Goal: Task Accomplishment & Management: Complete application form

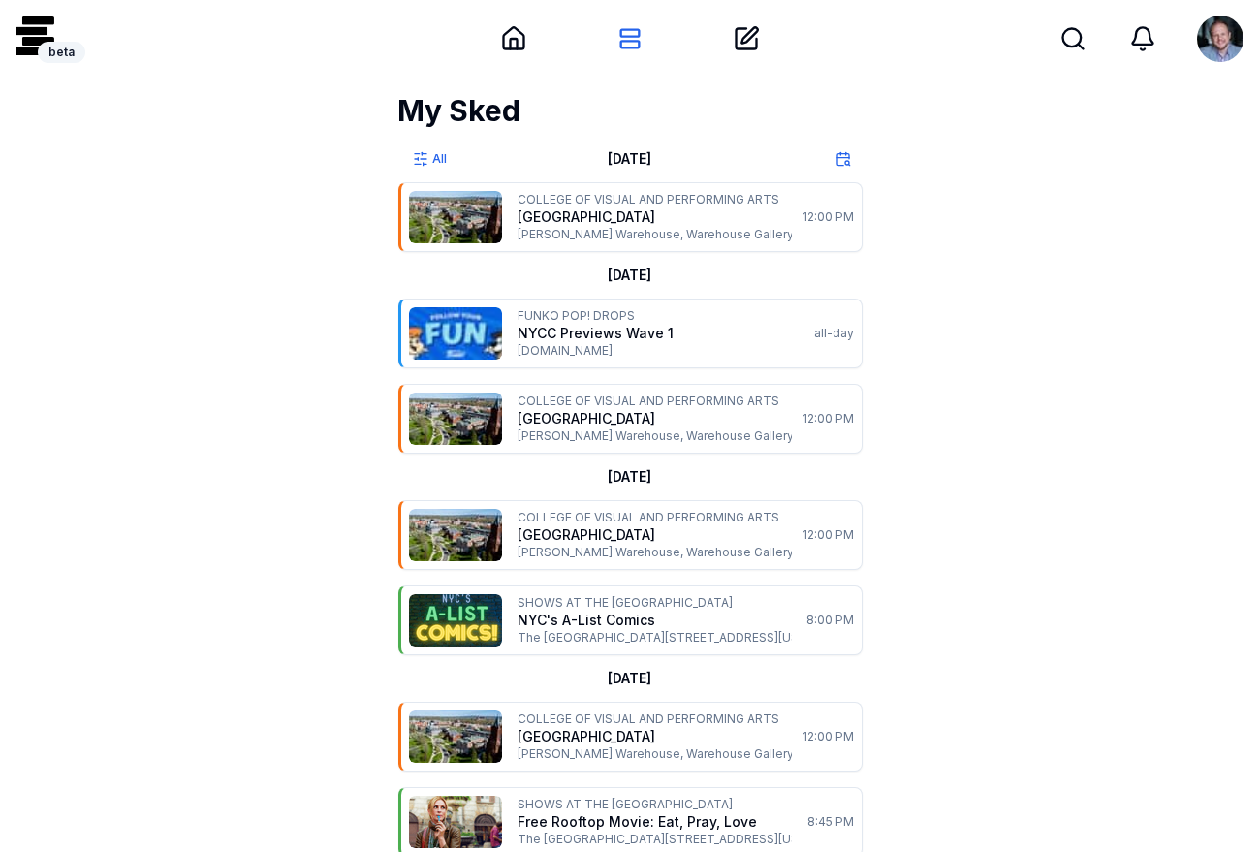
scroll to position [1235, 0]
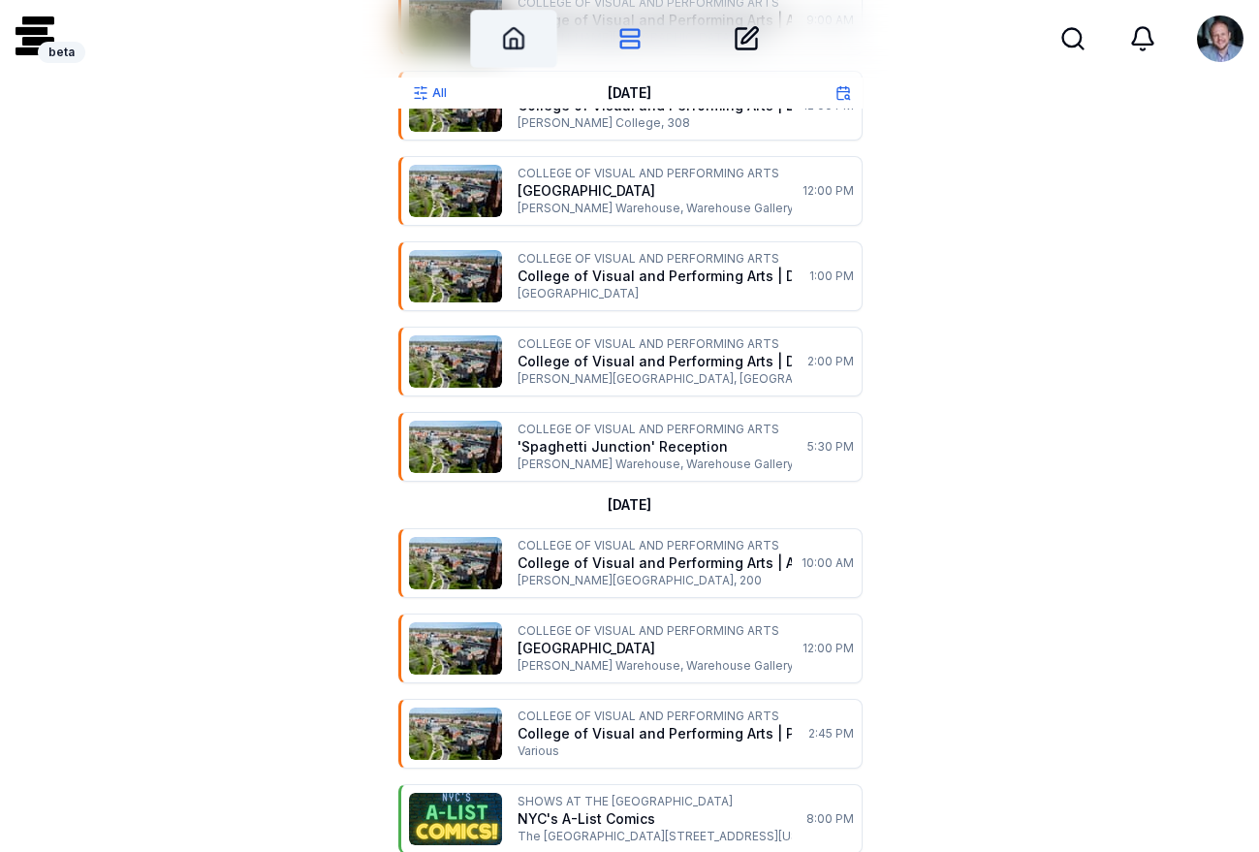
click at [515, 51] on div "Home" at bounding box center [513, 39] width 86 height 58
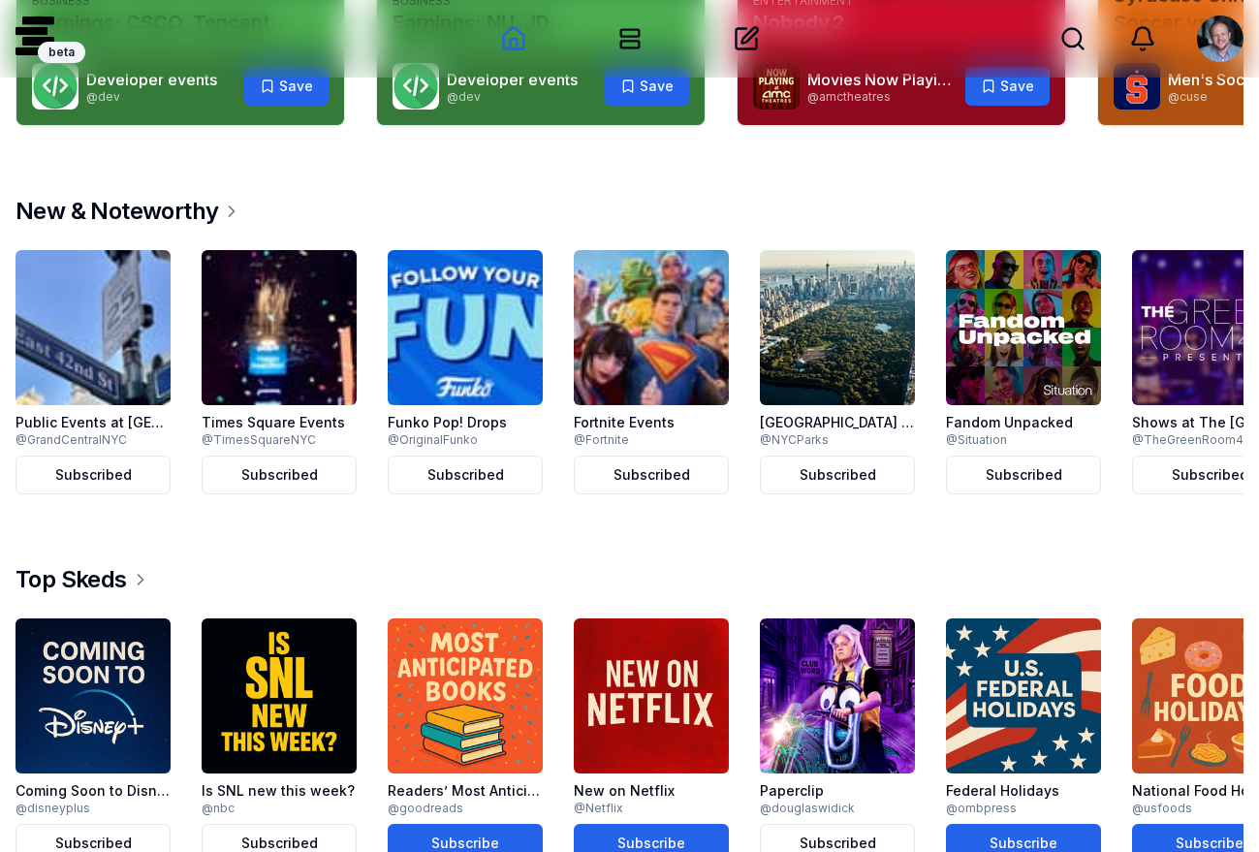
scroll to position [414, 0]
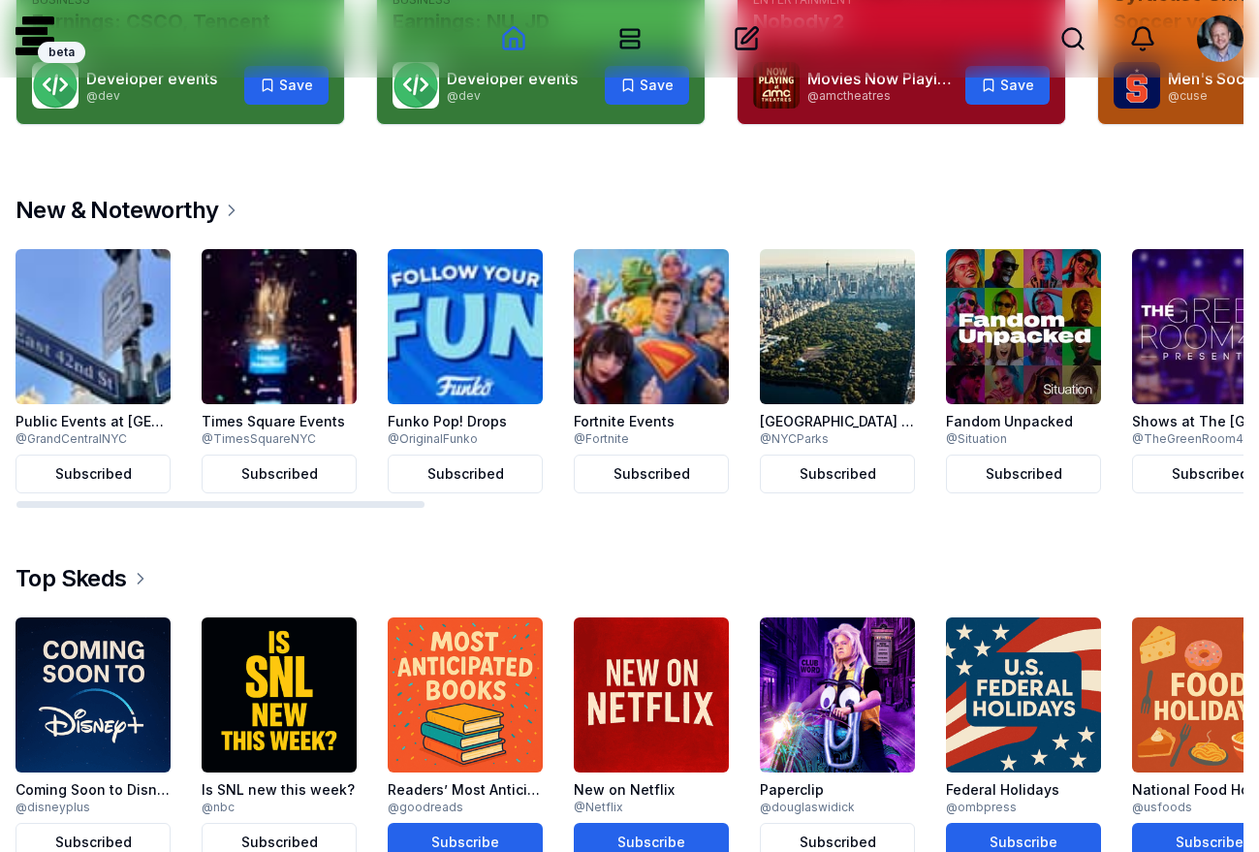
click at [1203, 300] on img at bounding box center [1209, 326] width 155 height 155
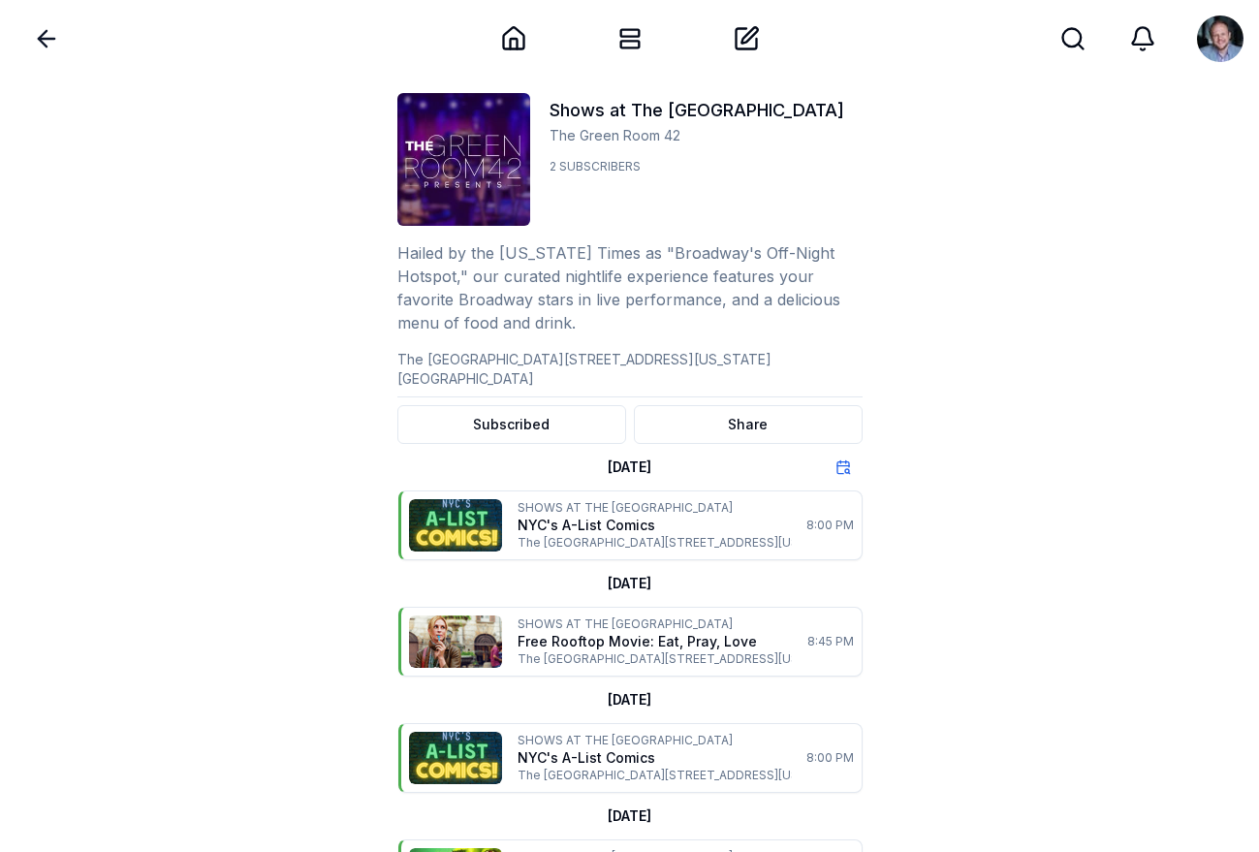
click at [49, 43] on icon at bounding box center [46, 38] width 27 height 27
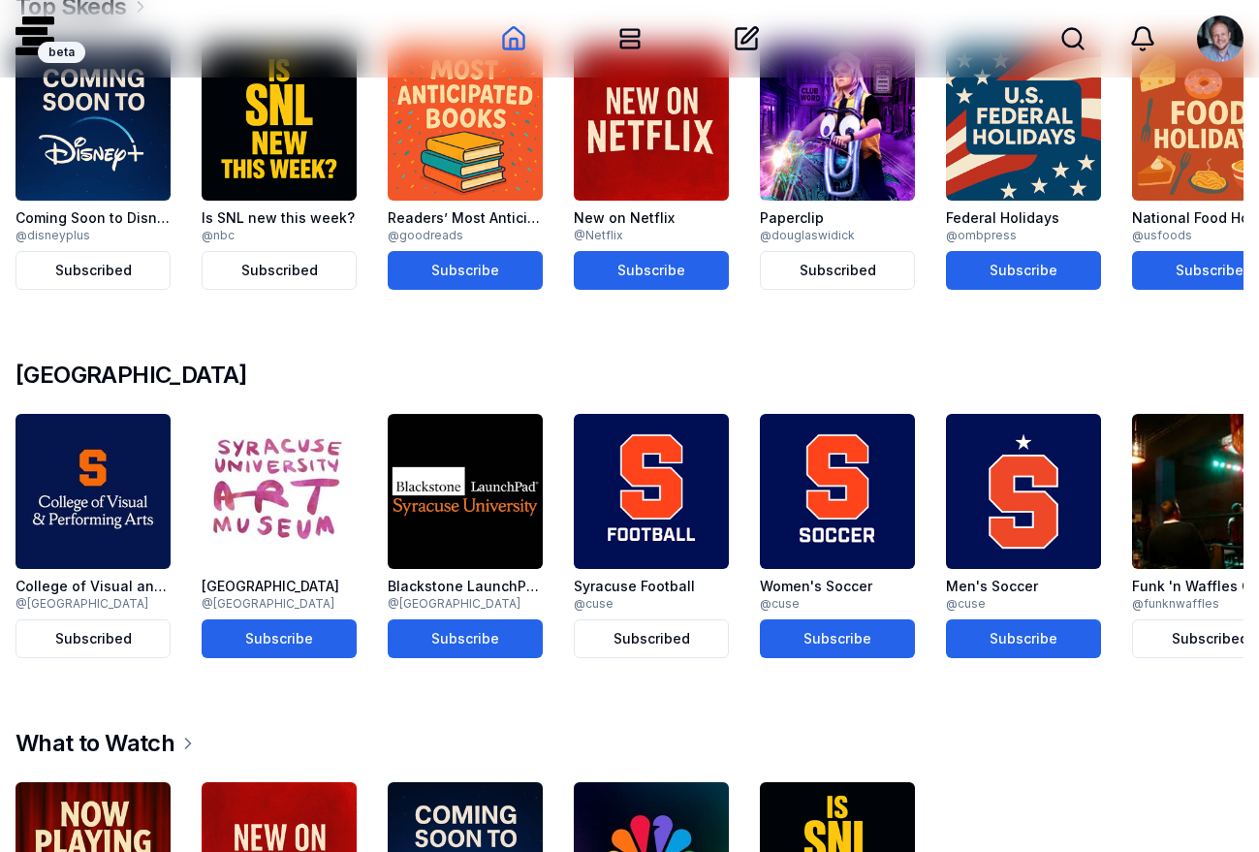
scroll to position [999, 0]
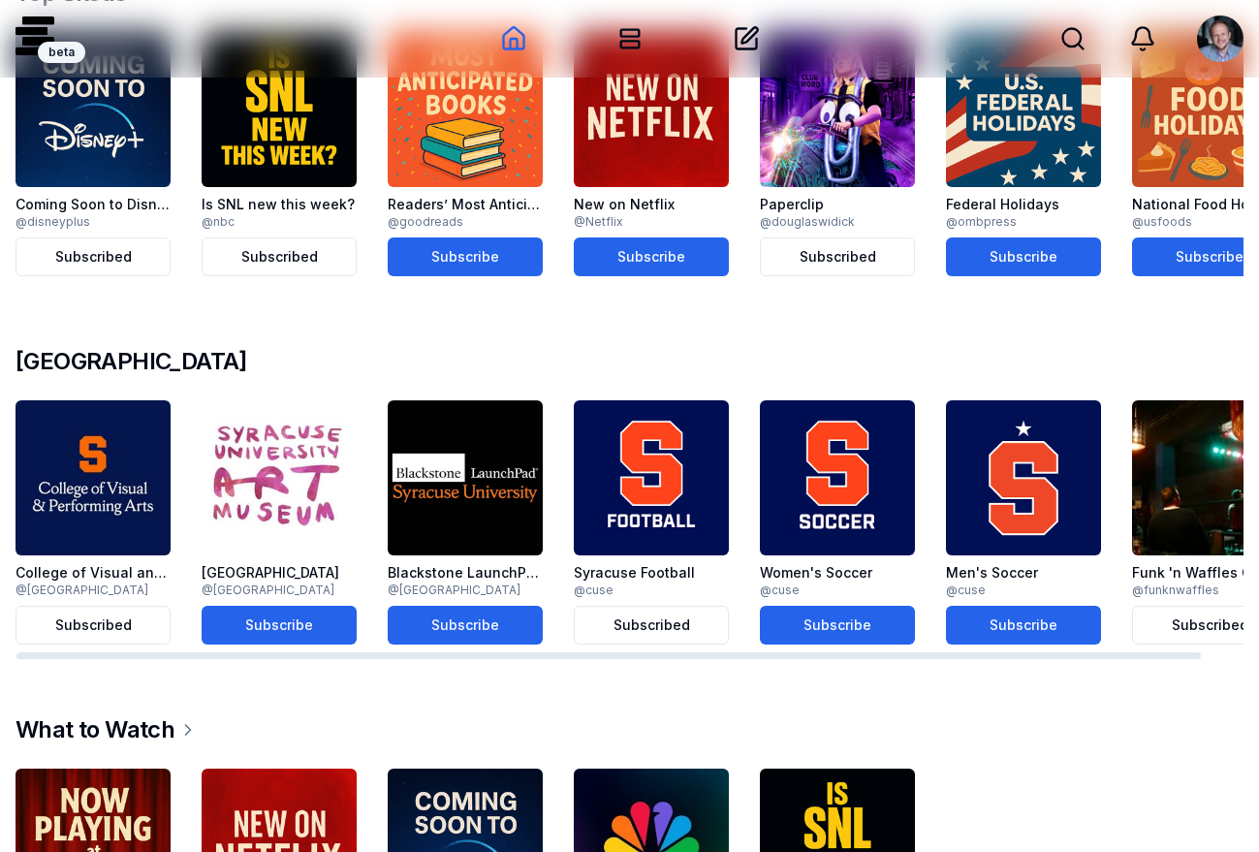
click at [125, 442] on img at bounding box center [93, 477] width 155 height 155
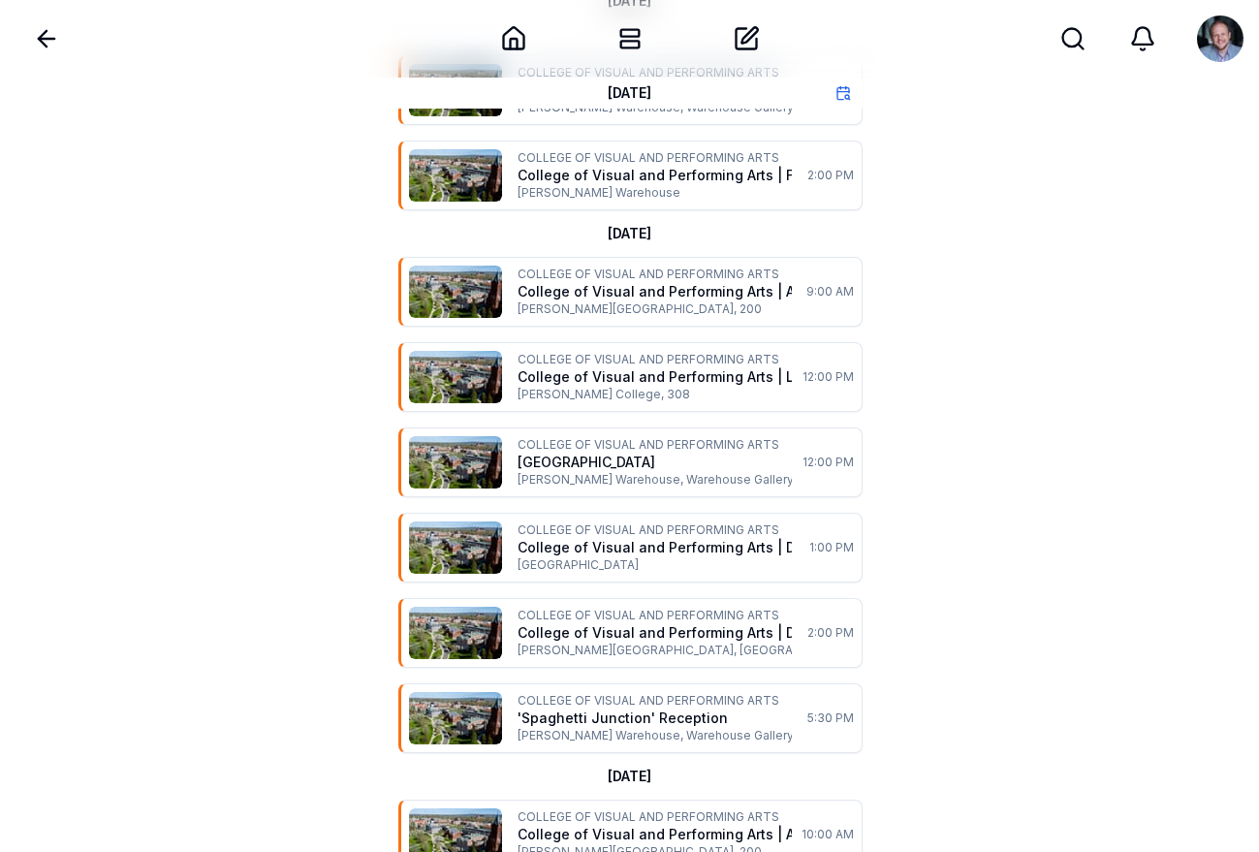
scroll to position [841, 0]
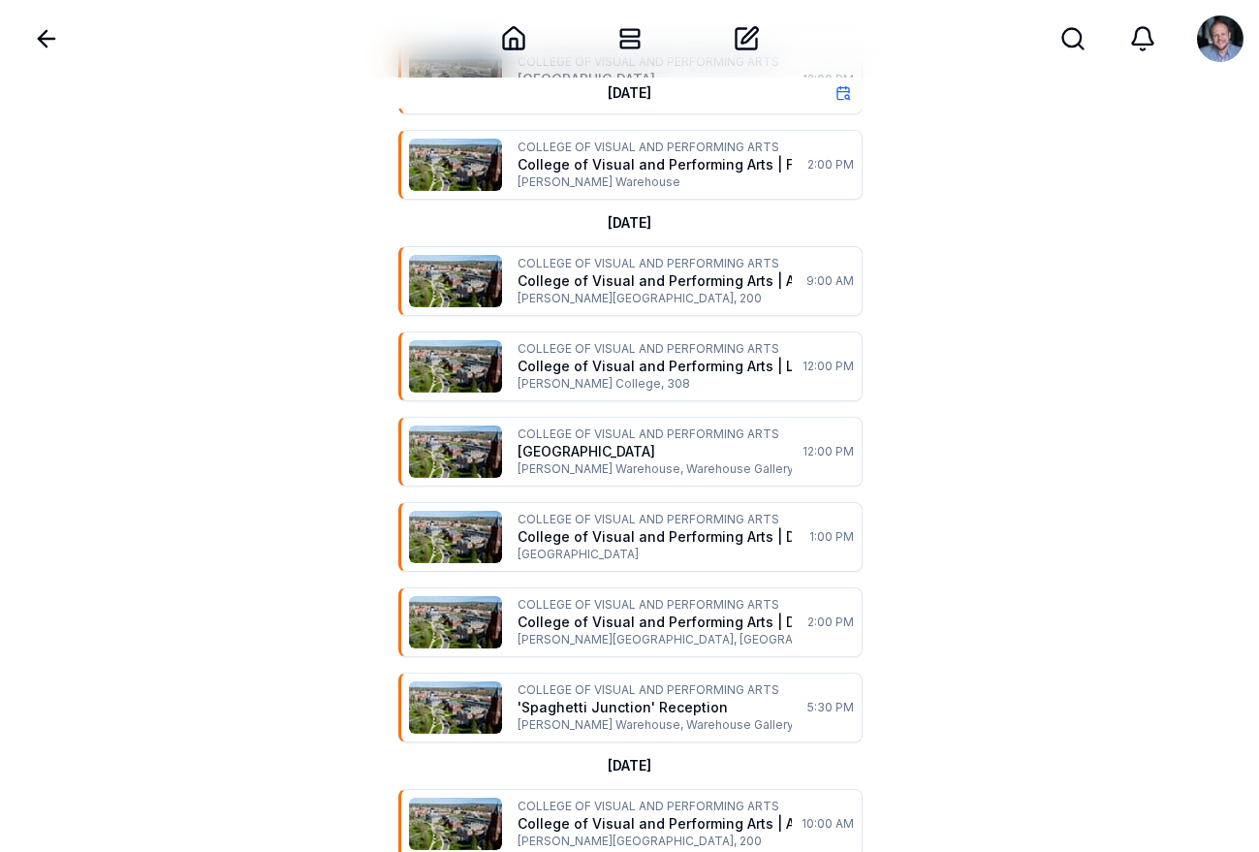
click at [736, 527] on p "College of Visual and Performing Arts | Department of Drama Meeting" at bounding box center [674, 536] width 314 height 19
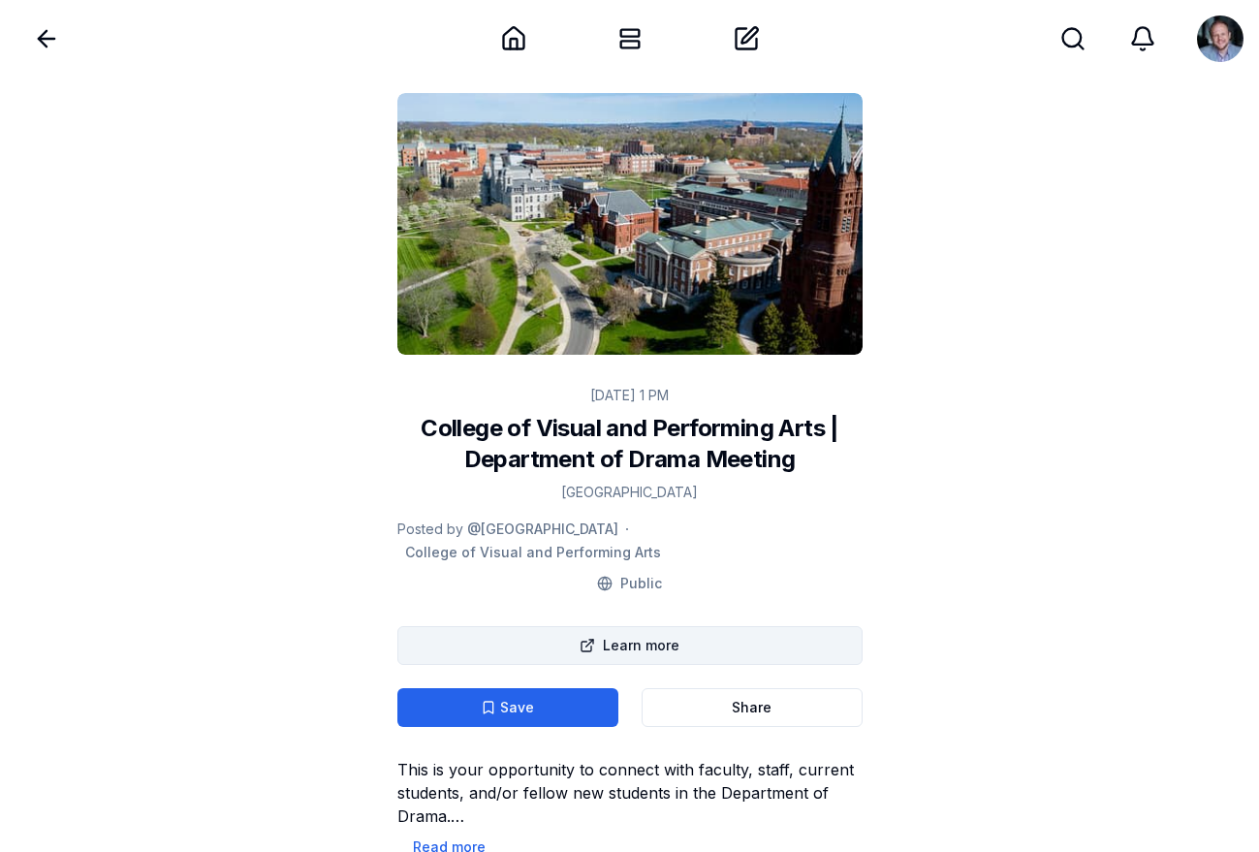
click at [668, 626] on button "Learn more" at bounding box center [629, 645] width 465 height 39
click at [44, 39] on icon at bounding box center [47, 39] width 16 height 0
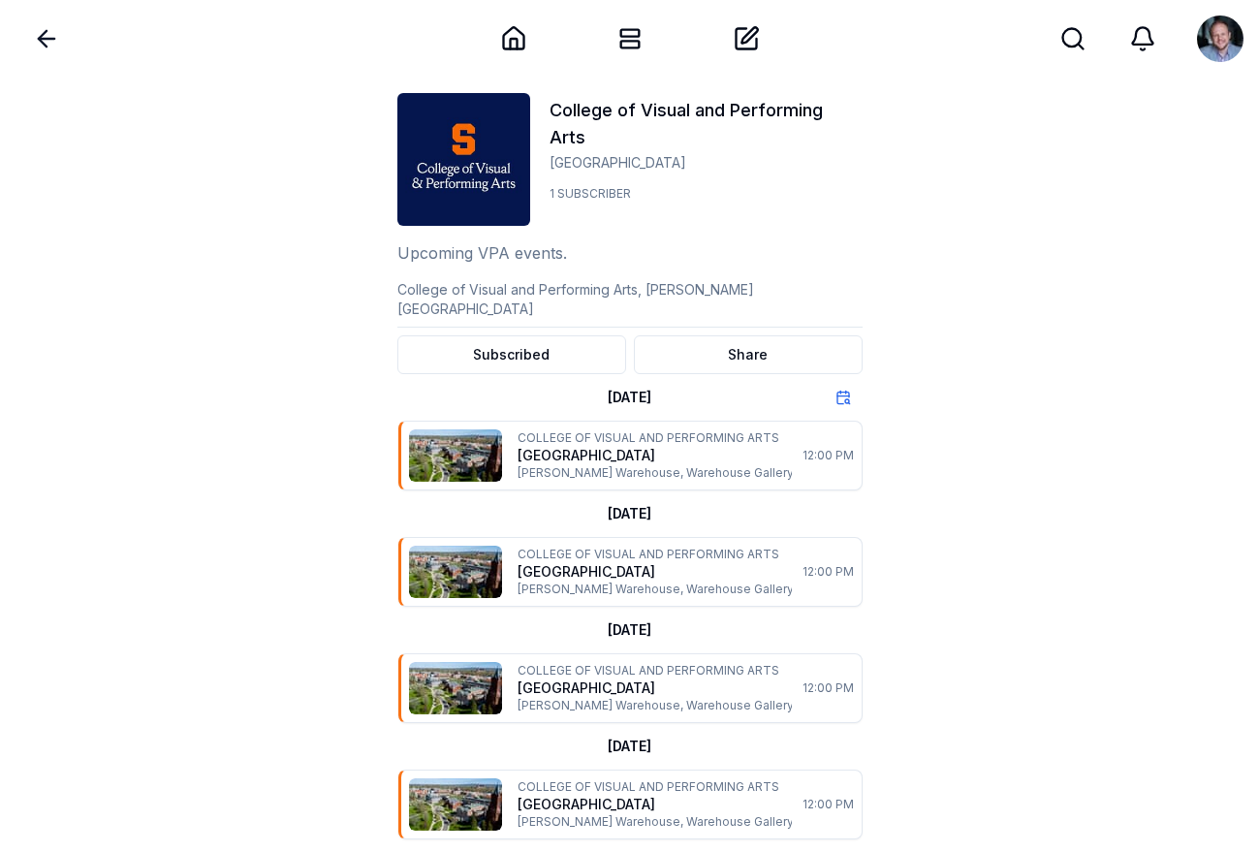
click at [47, 45] on icon at bounding box center [46, 38] width 27 height 27
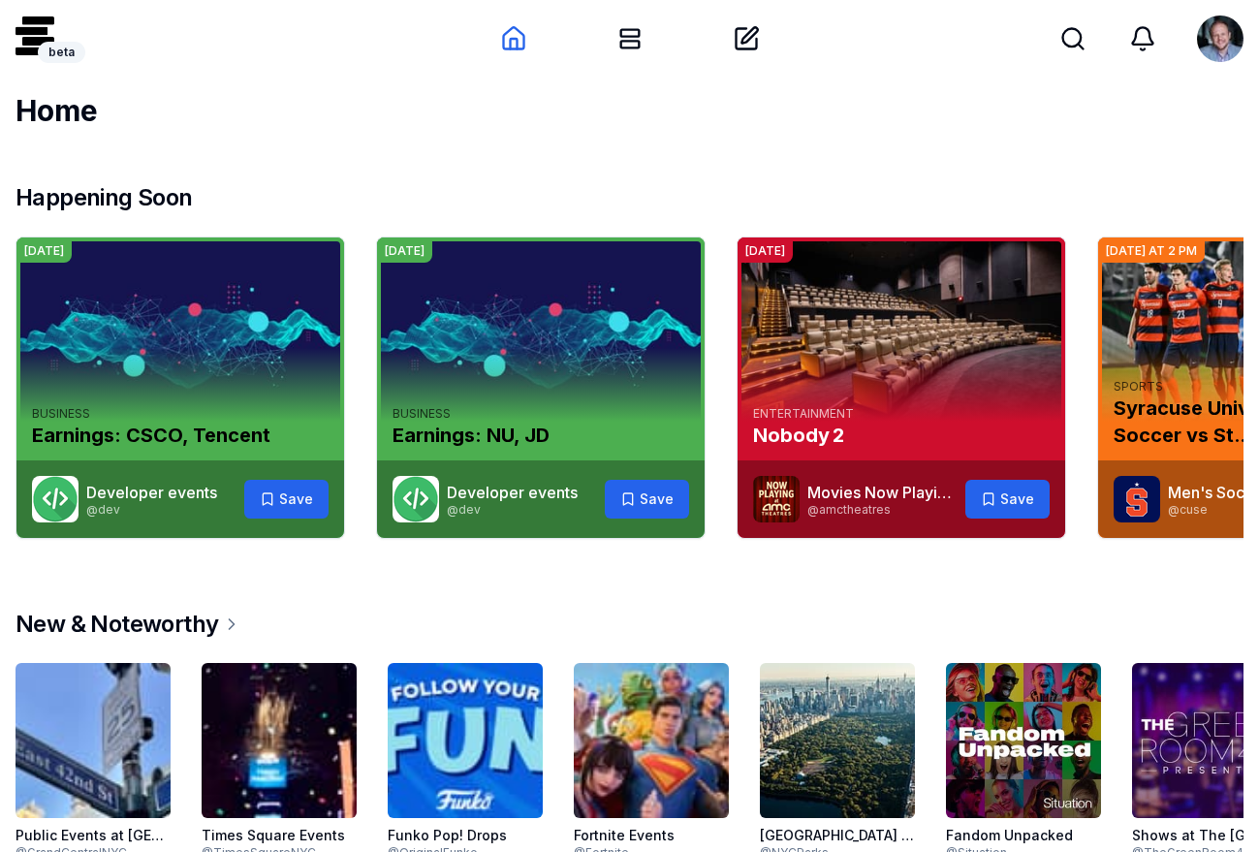
scroll to position [999, 0]
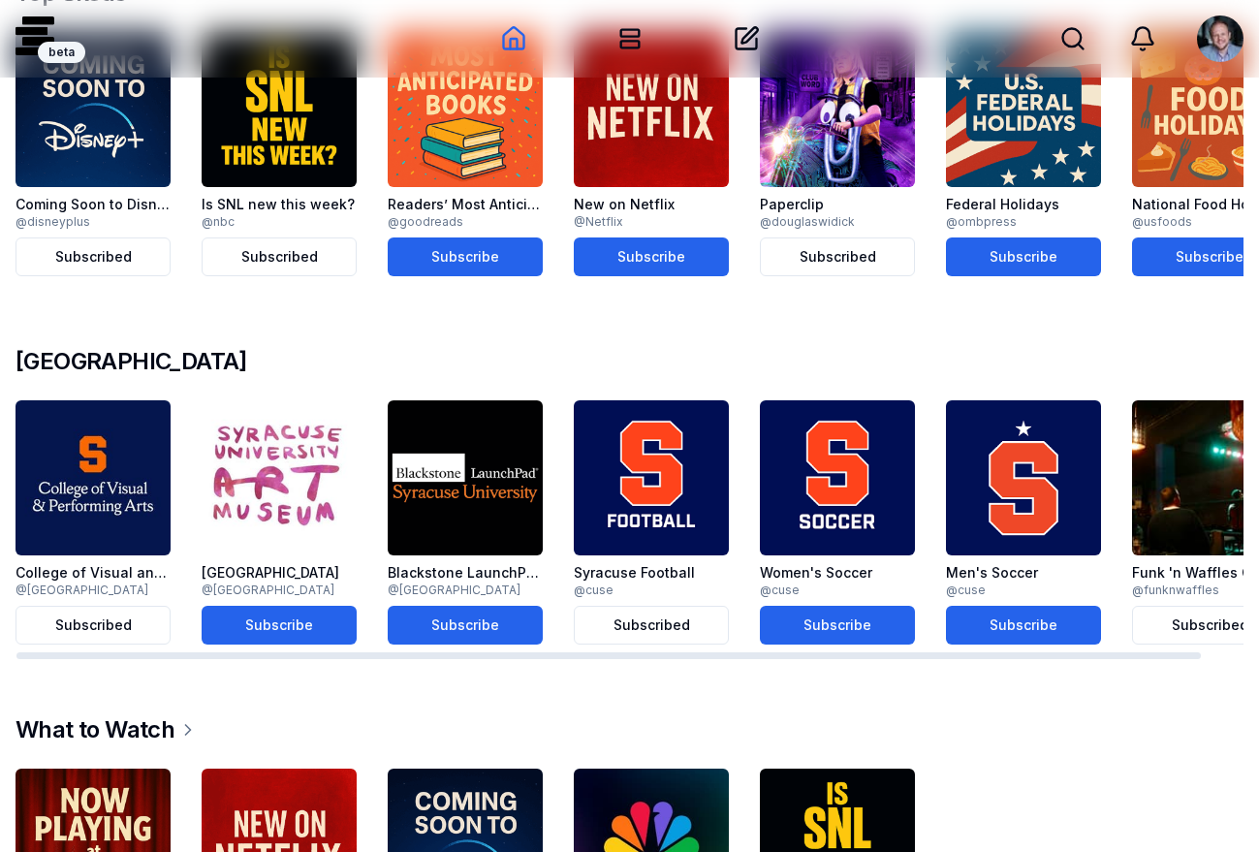
click at [714, 463] on img at bounding box center [651, 477] width 155 height 155
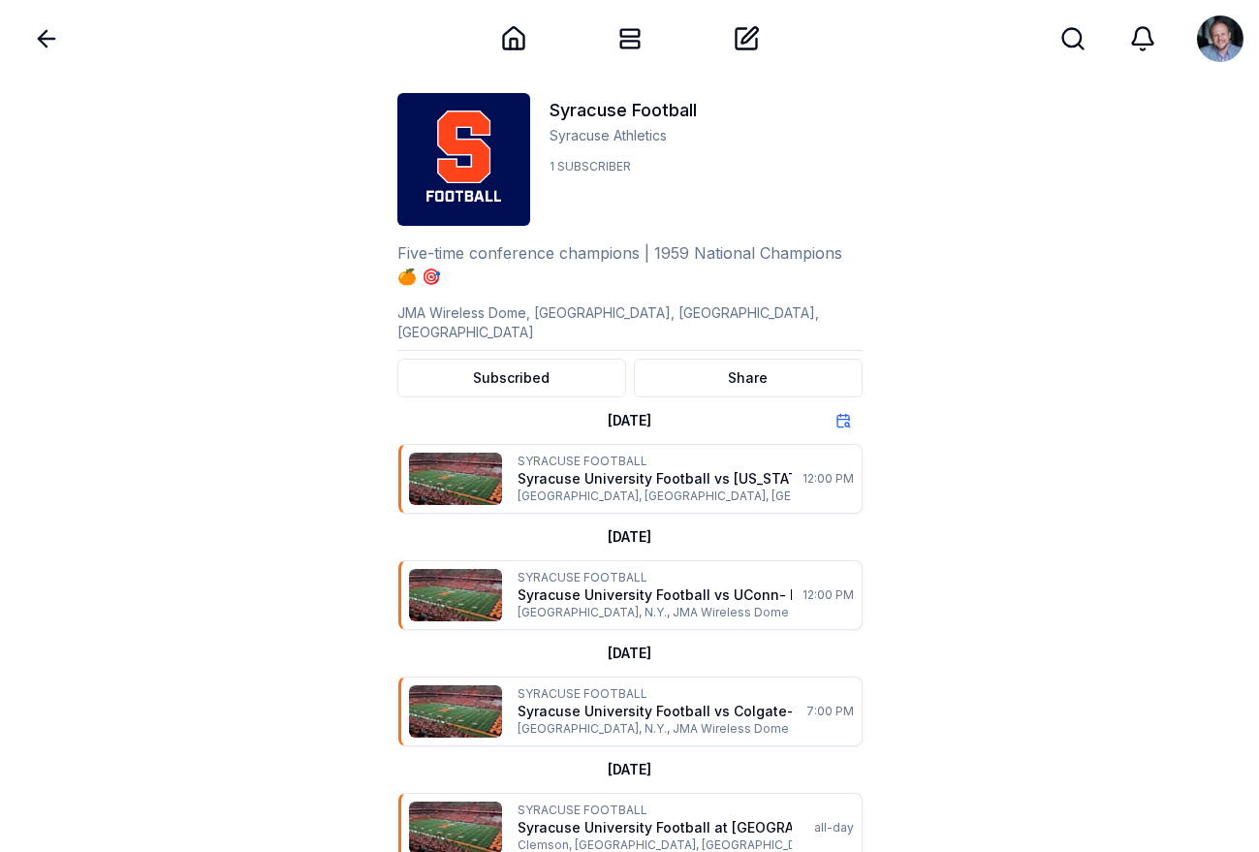
click at [44, 33] on icon at bounding box center [43, 39] width 8 height 16
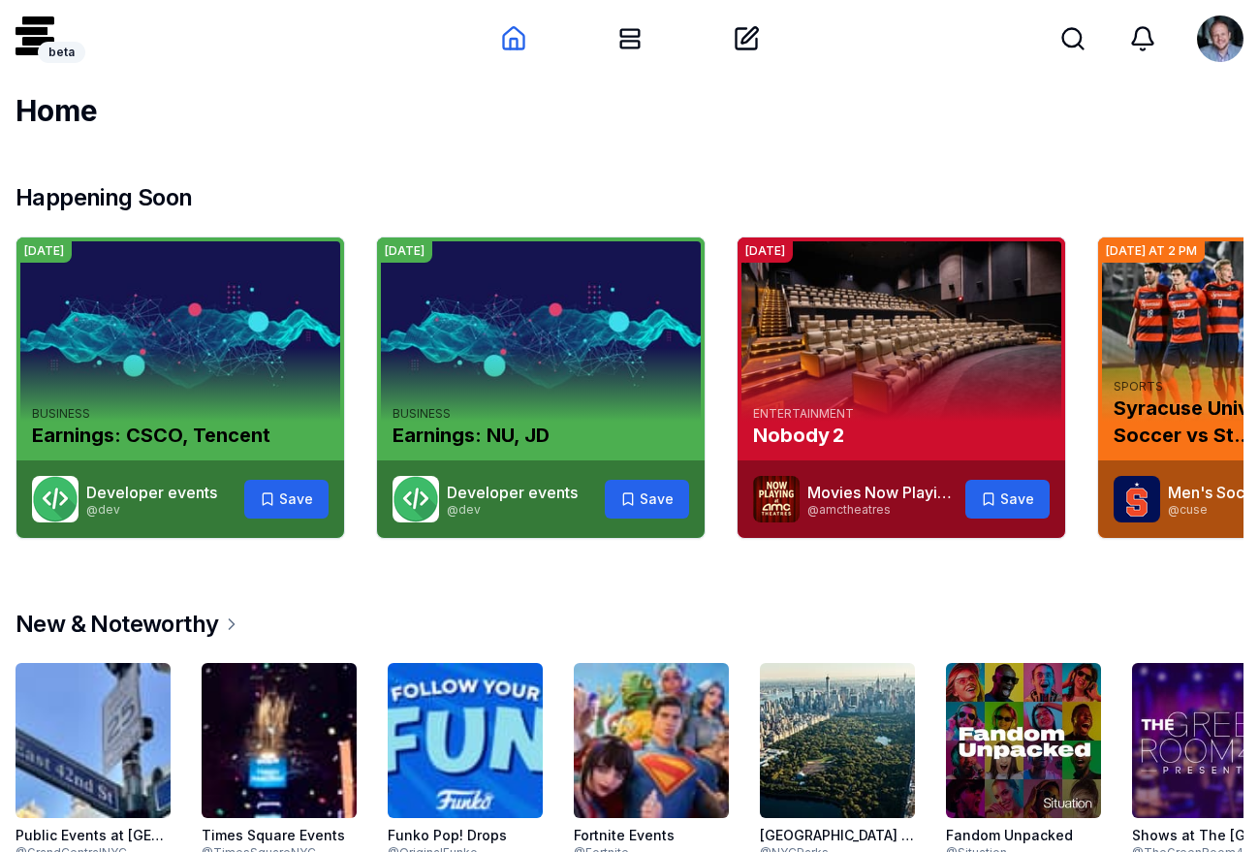
scroll to position [999, 0]
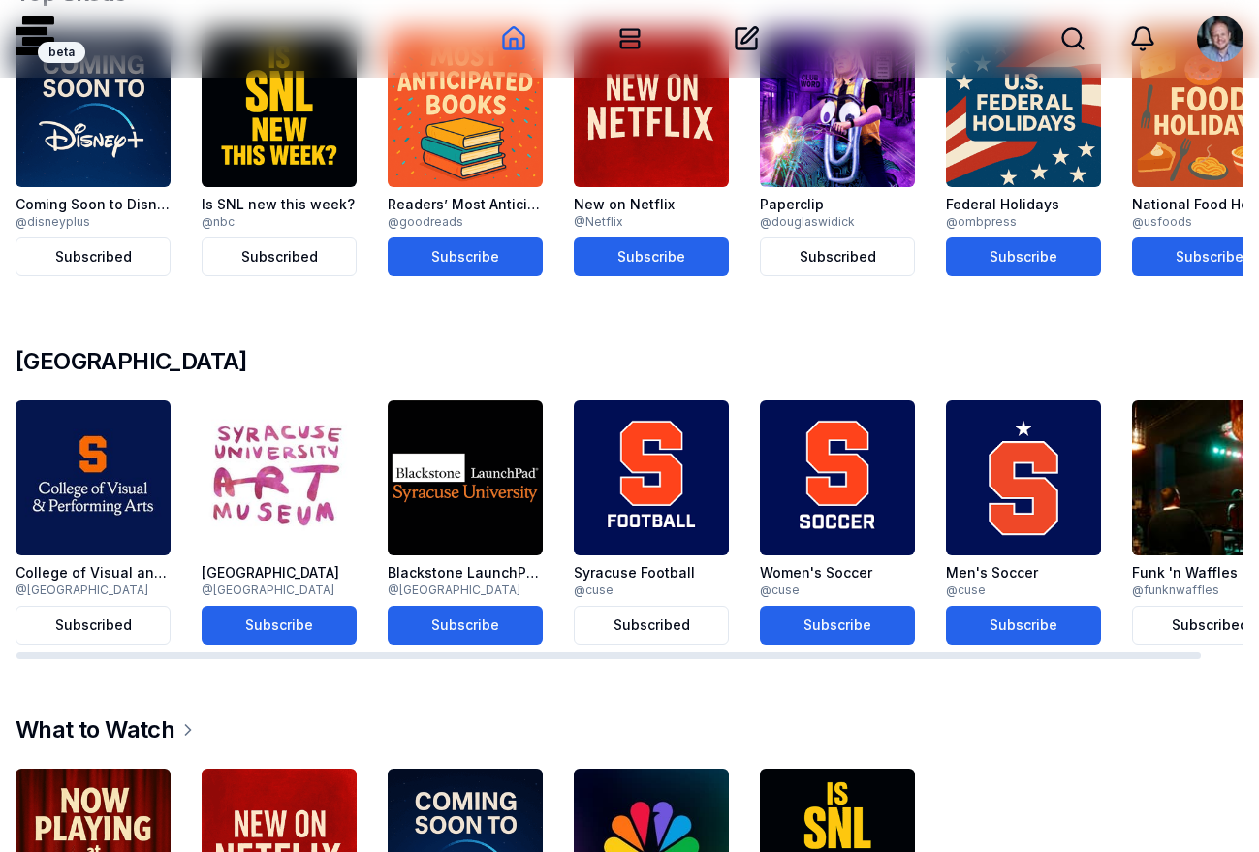
click at [507, 528] on img at bounding box center [465, 477] width 155 height 155
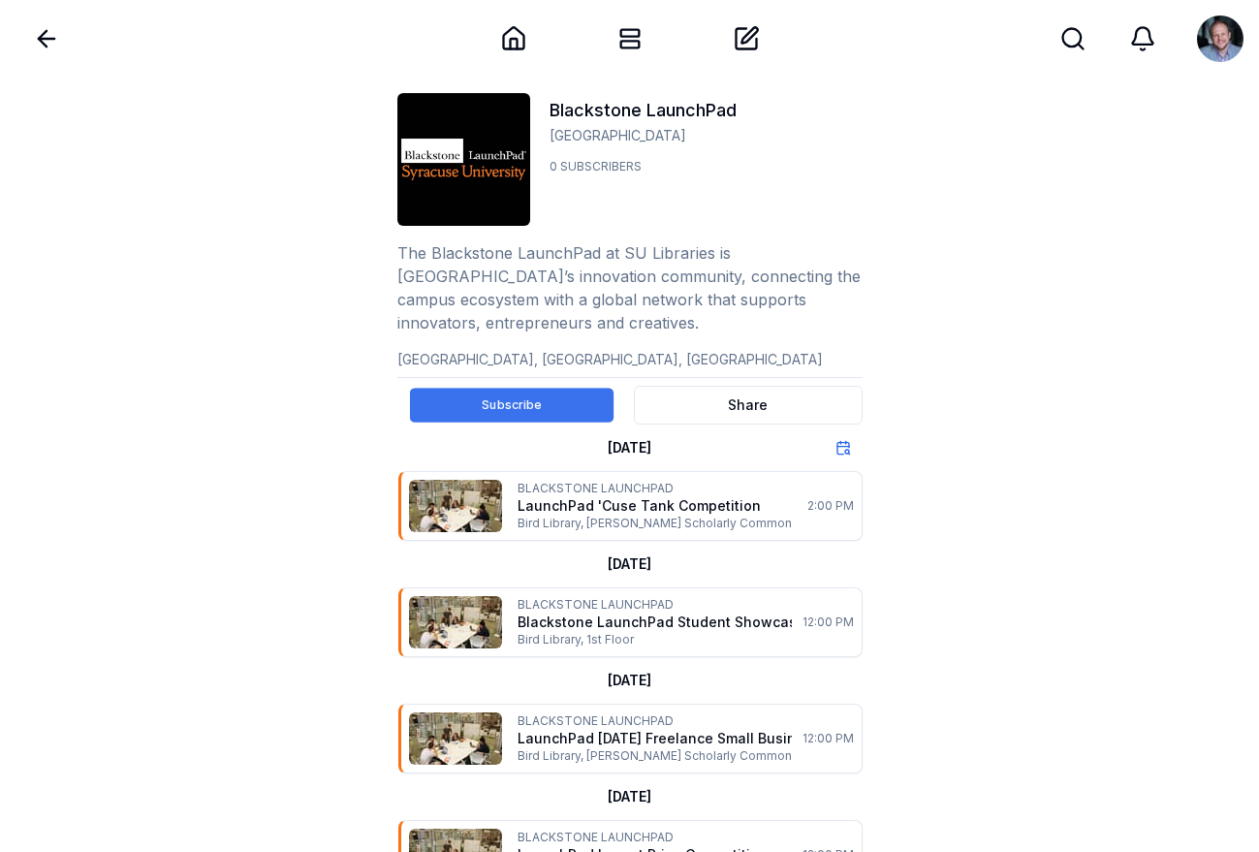
click at [522, 404] on button "Subscribe" at bounding box center [510, 406] width 203 height 35
click at [480, 415] on button "Subscribed" at bounding box center [511, 405] width 208 height 35
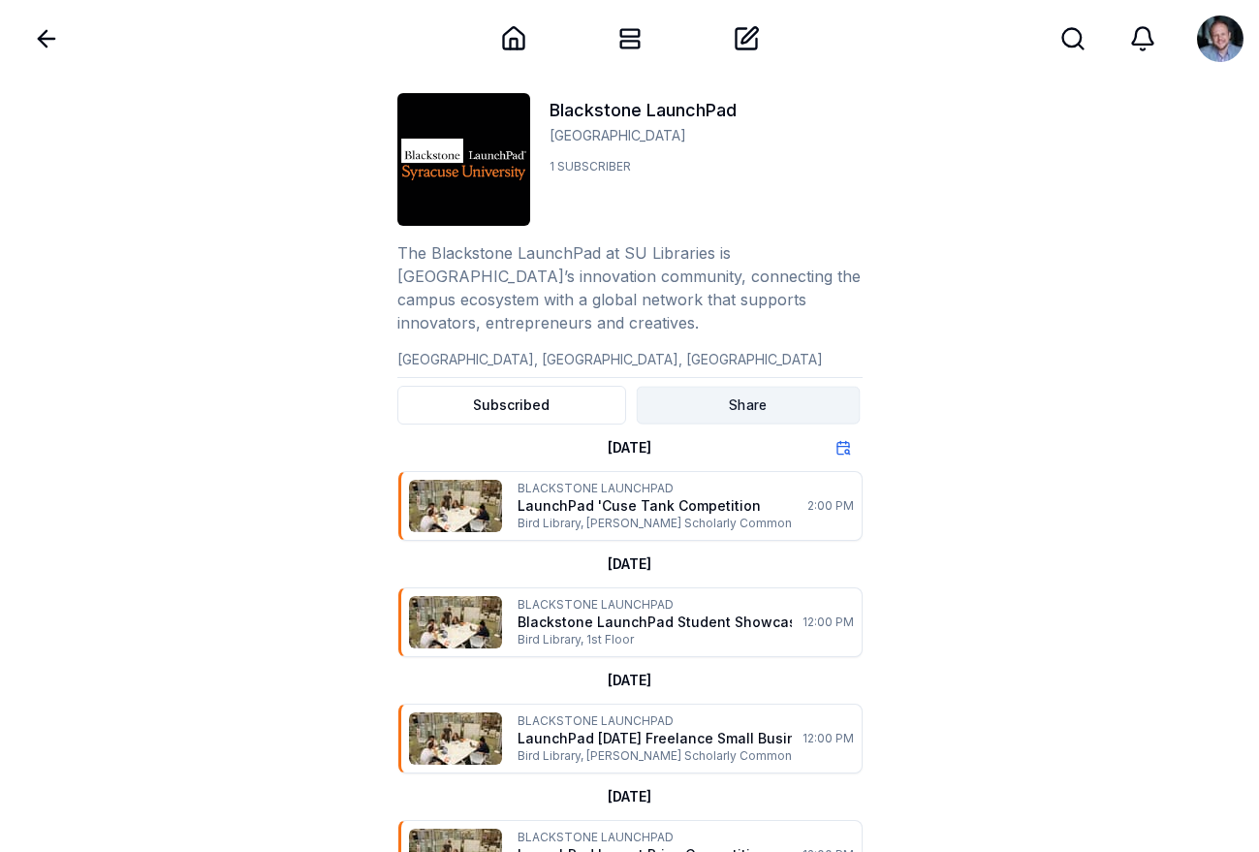
click at [737, 411] on button "Share" at bounding box center [748, 406] width 224 height 38
click at [634, 39] on icon at bounding box center [629, 38] width 27 height 27
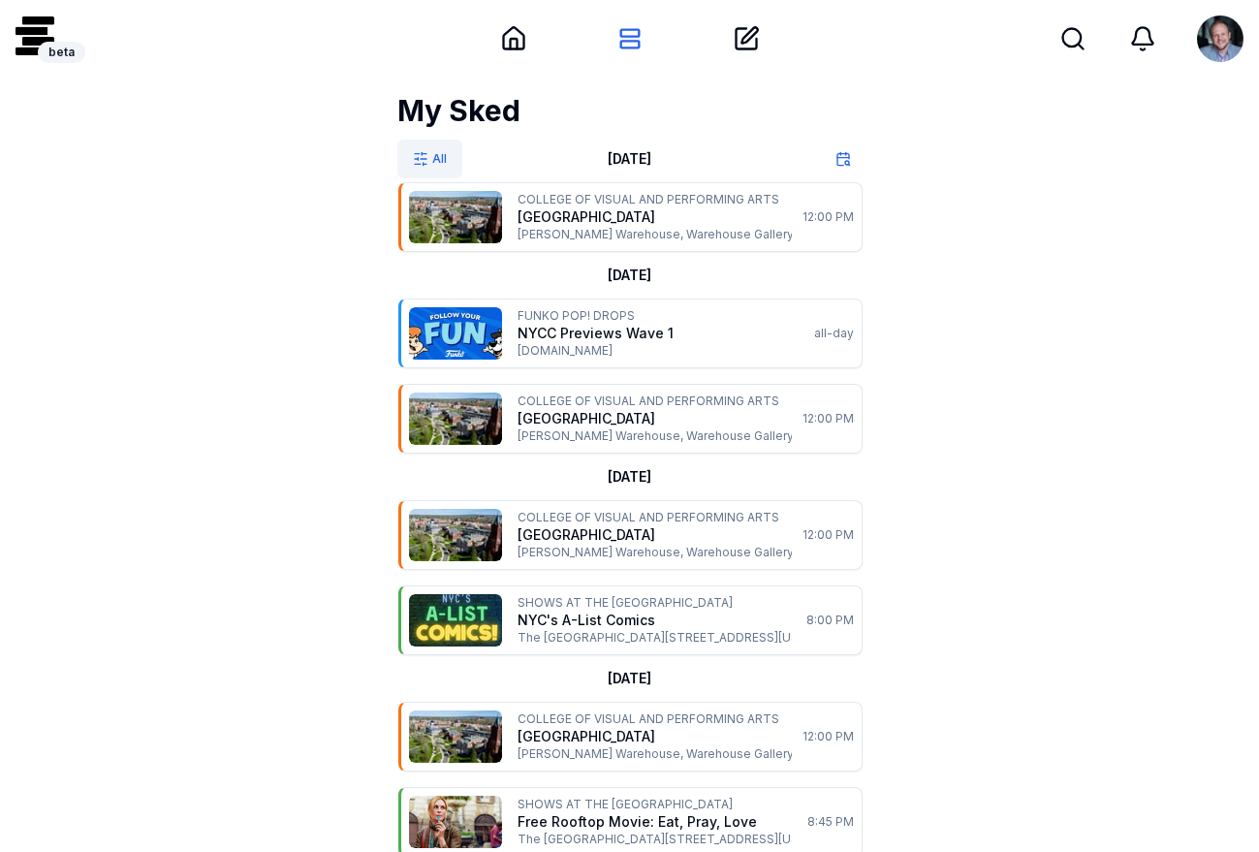
click at [443, 156] on span "All" at bounding box center [439, 159] width 15 height 16
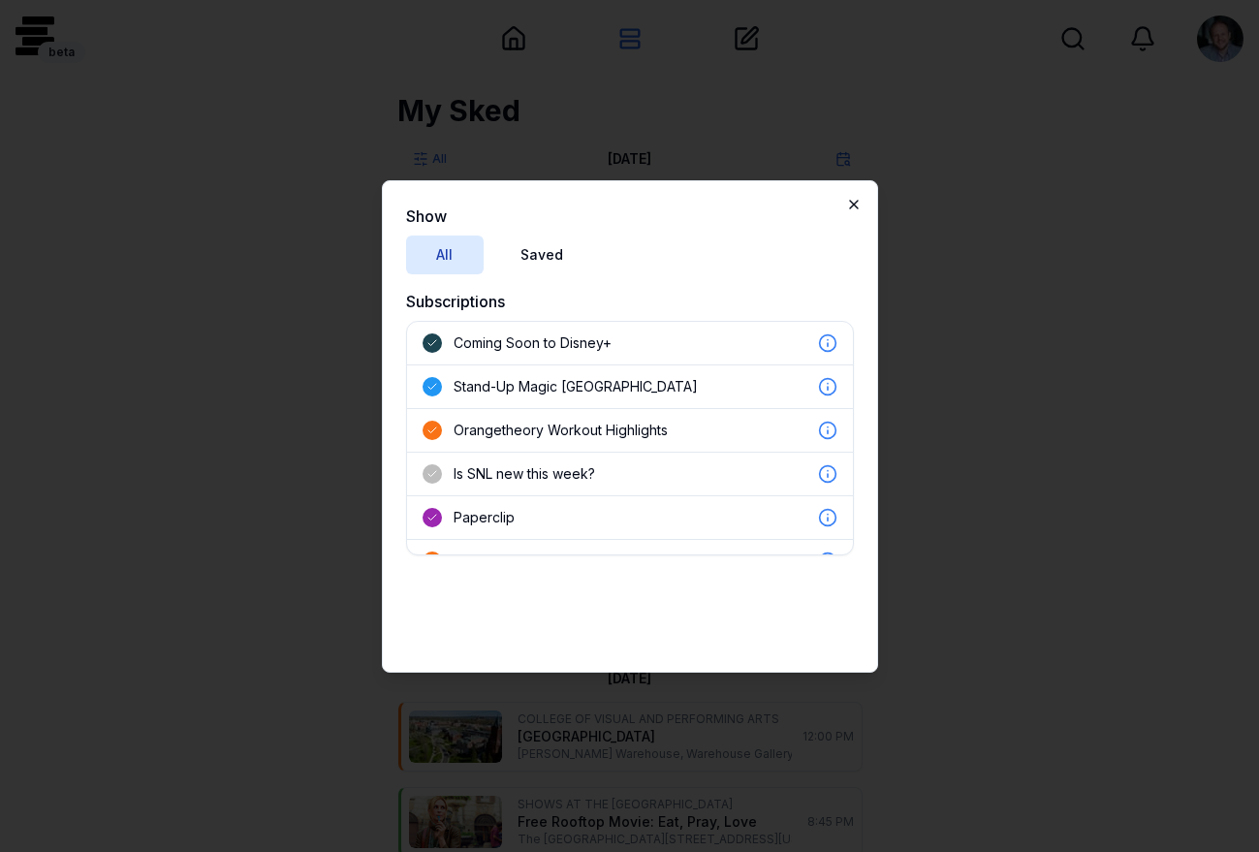
click at [854, 198] on icon "button" at bounding box center [854, 205] width 16 height 16
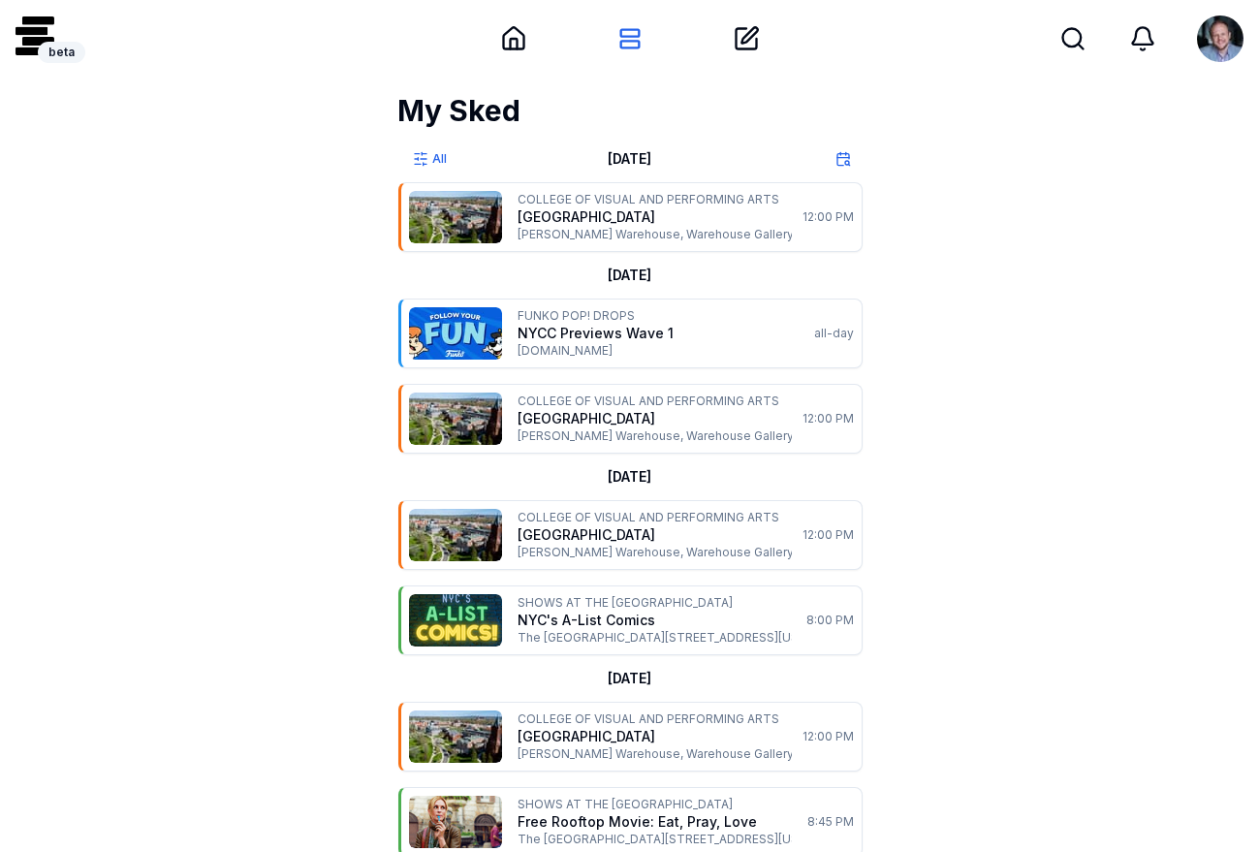
click at [721, 218] on p "[GEOGRAPHIC_DATA]" at bounding box center [655, 216] width 276 height 19
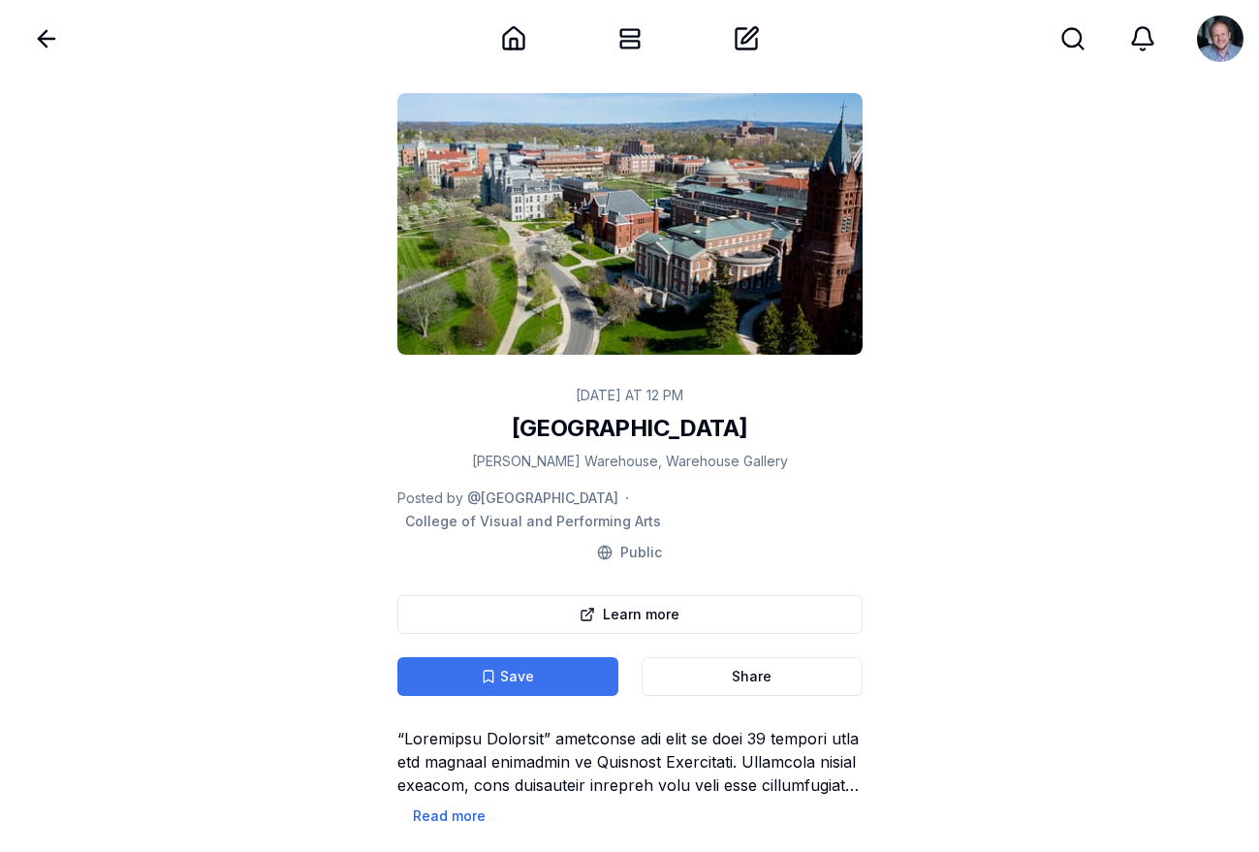
click at [559, 657] on button "Save" at bounding box center [507, 676] width 221 height 39
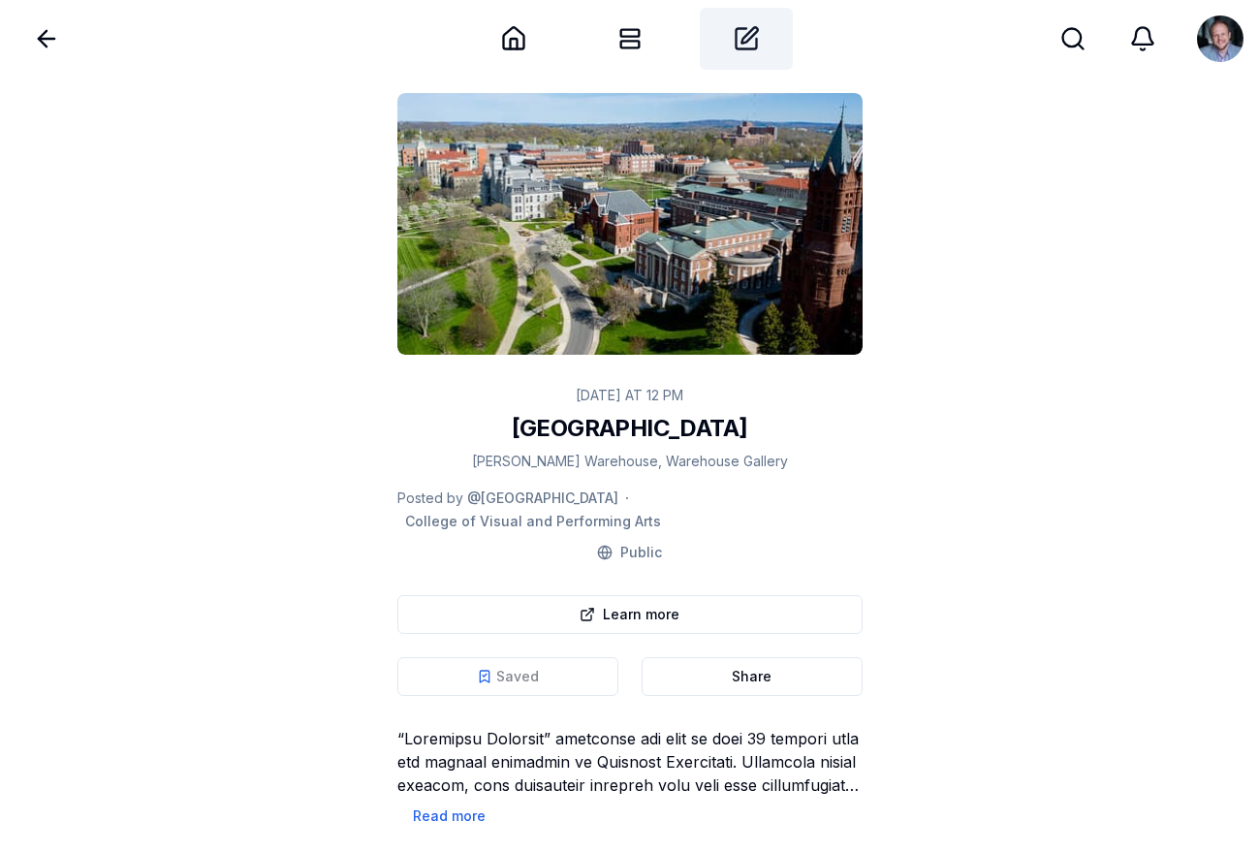
click at [773, 56] on div "Create" at bounding box center [746, 39] width 93 height 62
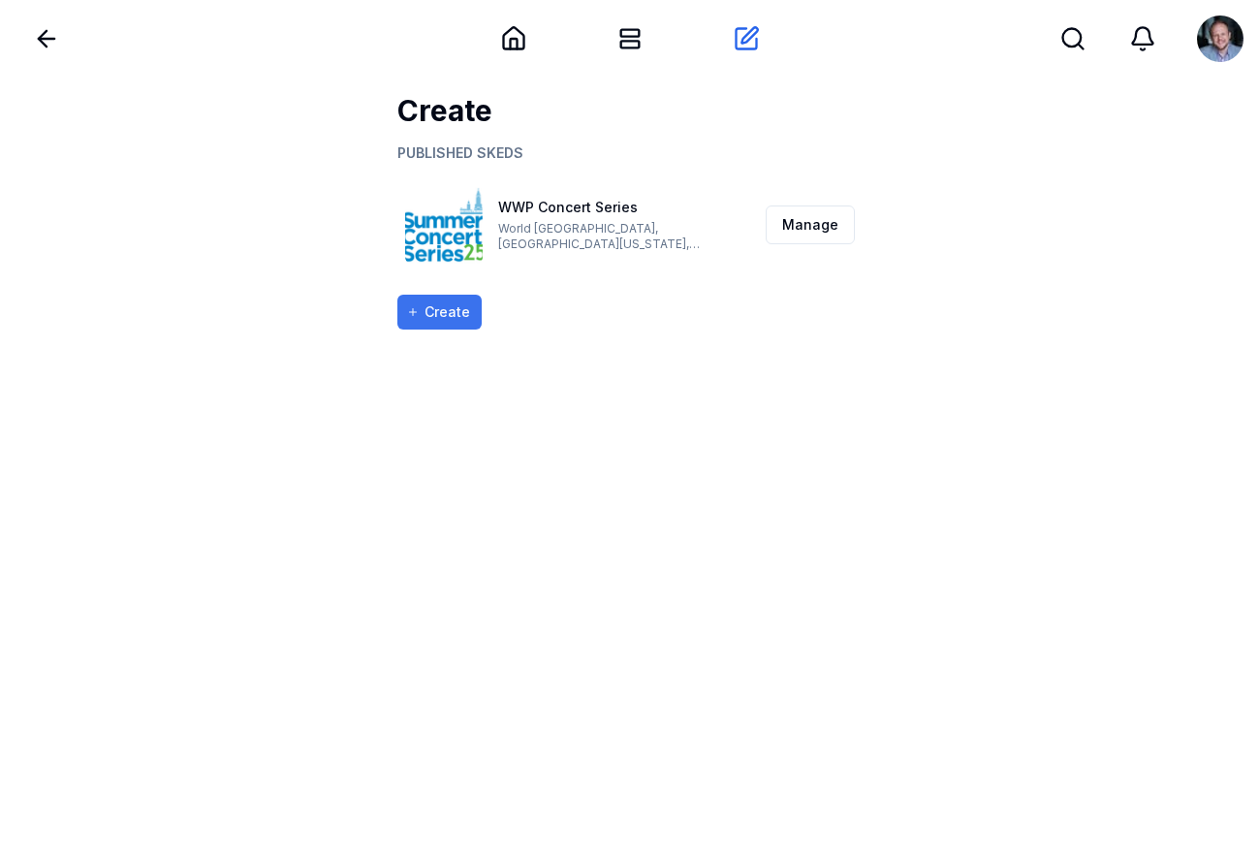
click at [458, 314] on button "Create" at bounding box center [439, 312] width 84 height 35
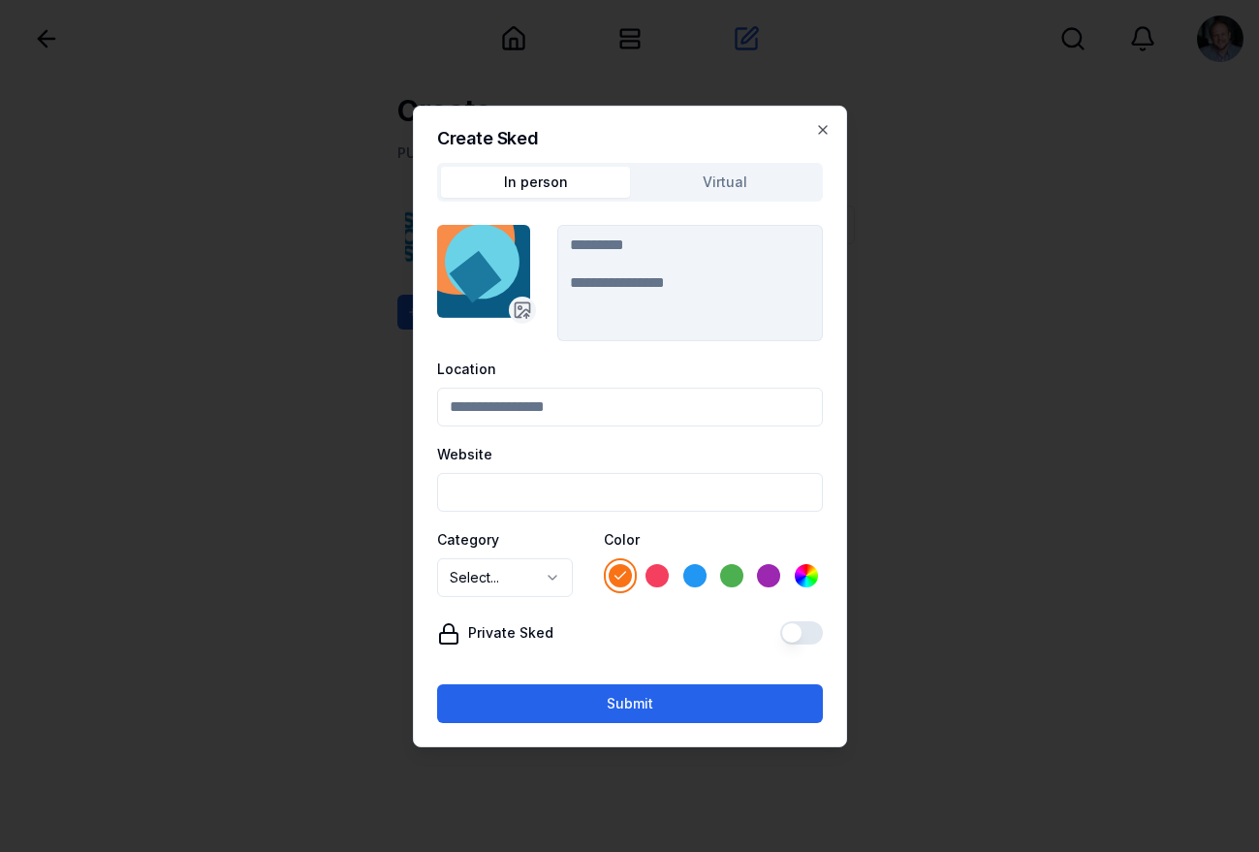
click at [612, 304] on textarea at bounding box center [689, 302] width 265 height 78
click at [534, 403] on input "Location" at bounding box center [630, 406] width 386 height 39
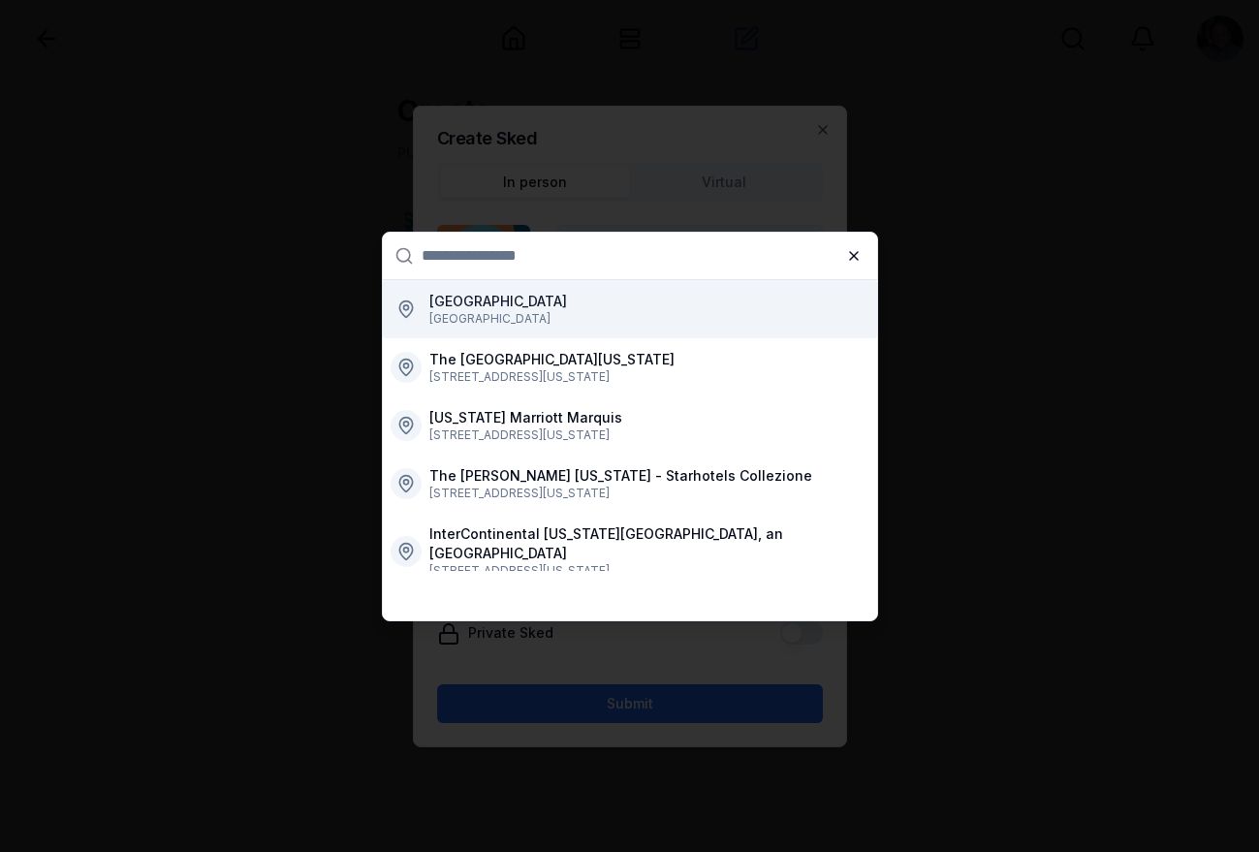
click at [852, 253] on icon "button" at bounding box center [854, 256] width 16 height 16
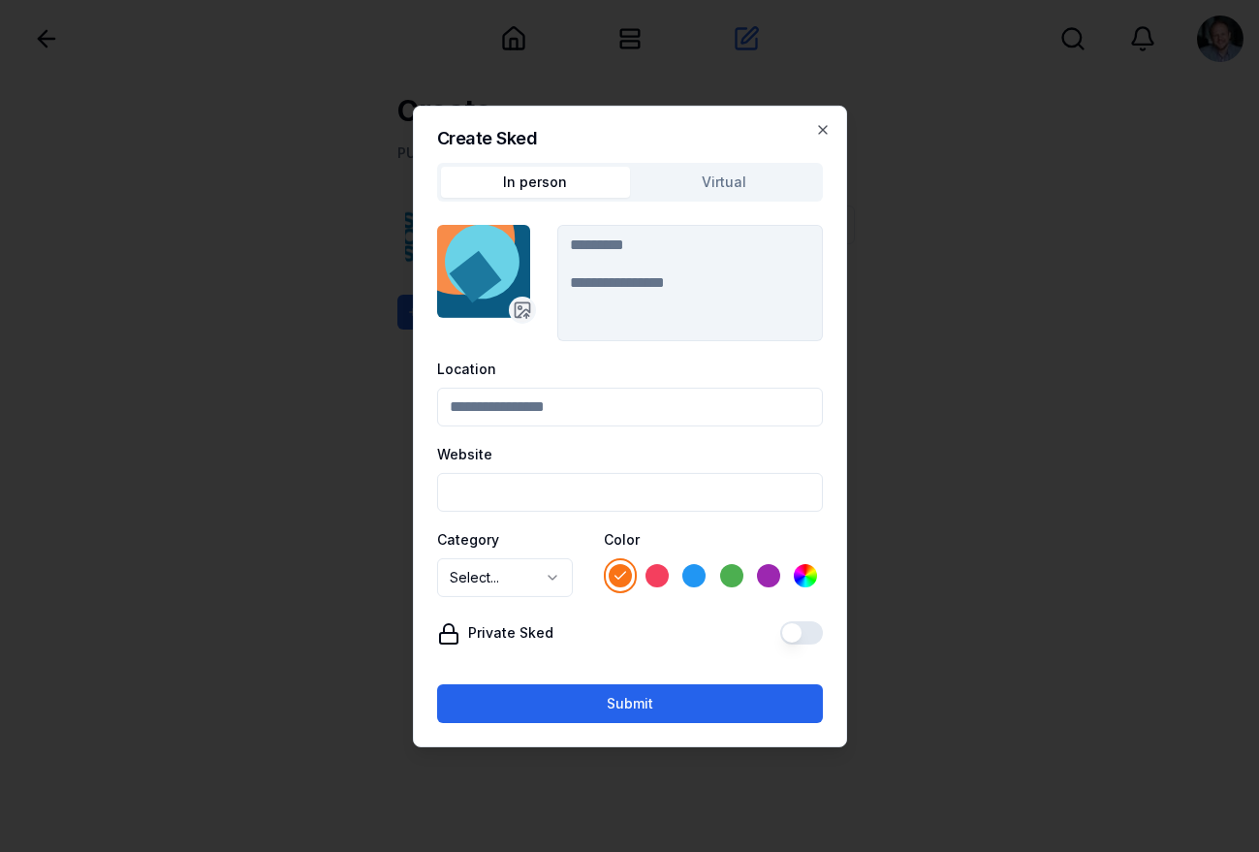
click at [514, 496] on input "Website" at bounding box center [630, 491] width 386 height 39
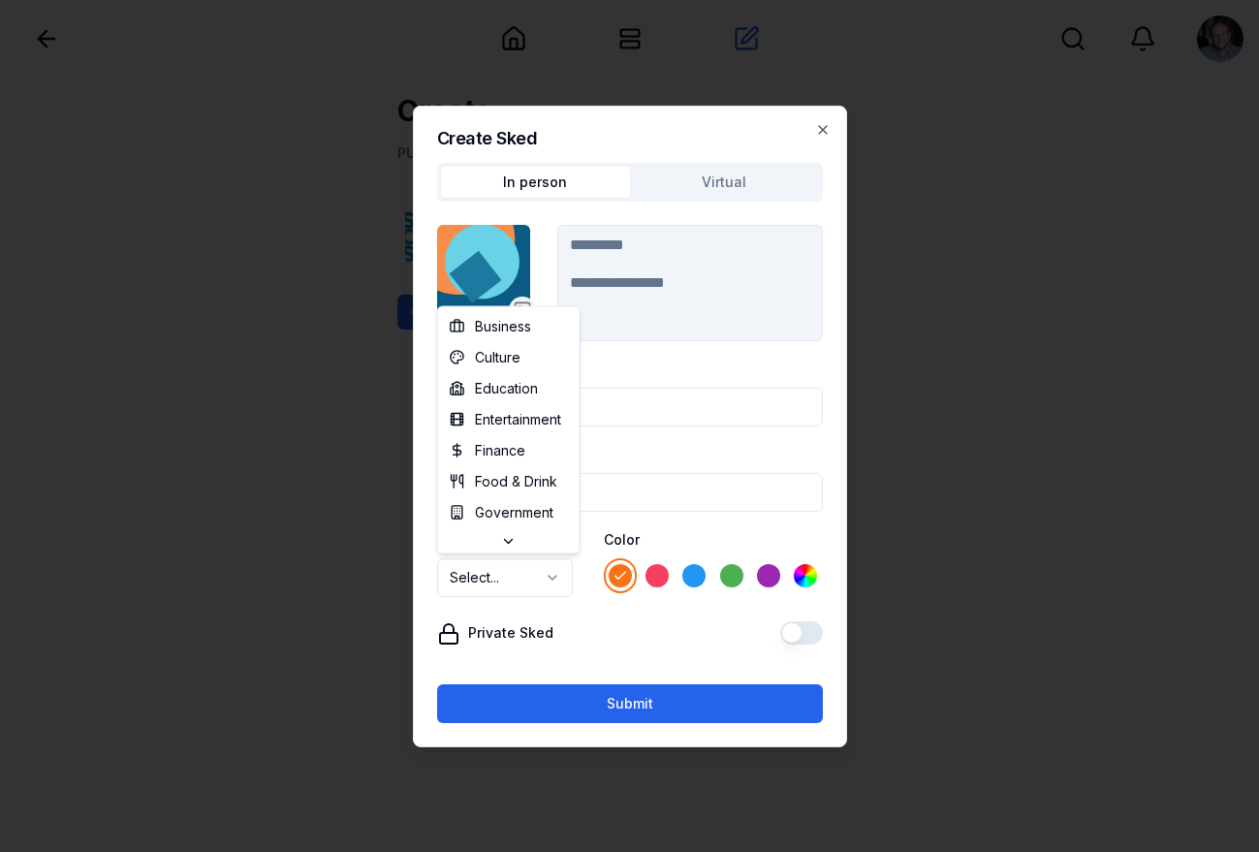
click at [522, 574] on button "Select..." at bounding box center [505, 576] width 136 height 39
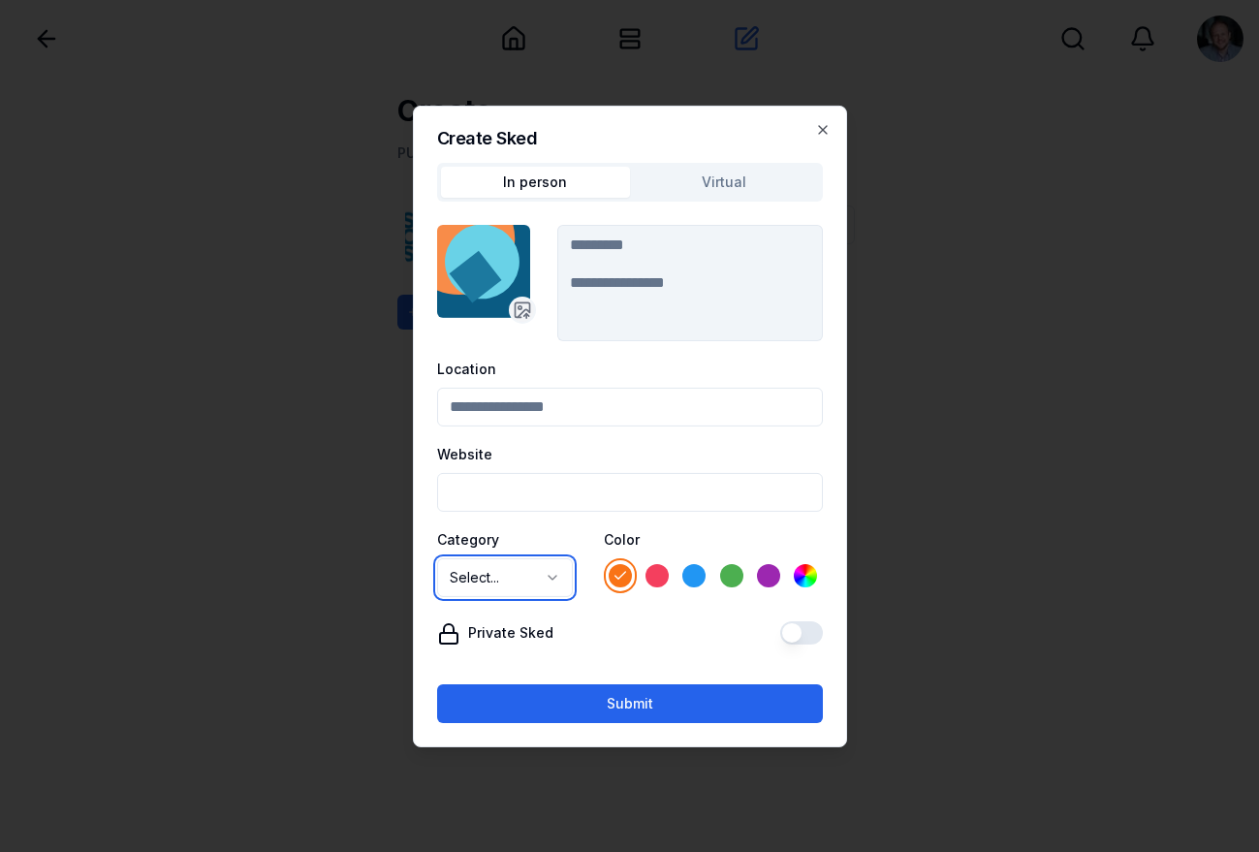
click at [686, 542] on div "Color orange [PERSON_NAME] green purple Custom color" at bounding box center [713, 561] width 219 height 70
click at [831, 119] on div "**********" at bounding box center [630, 425] width 434 height 641
click at [822, 126] on icon "button" at bounding box center [823, 129] width 16 height 16
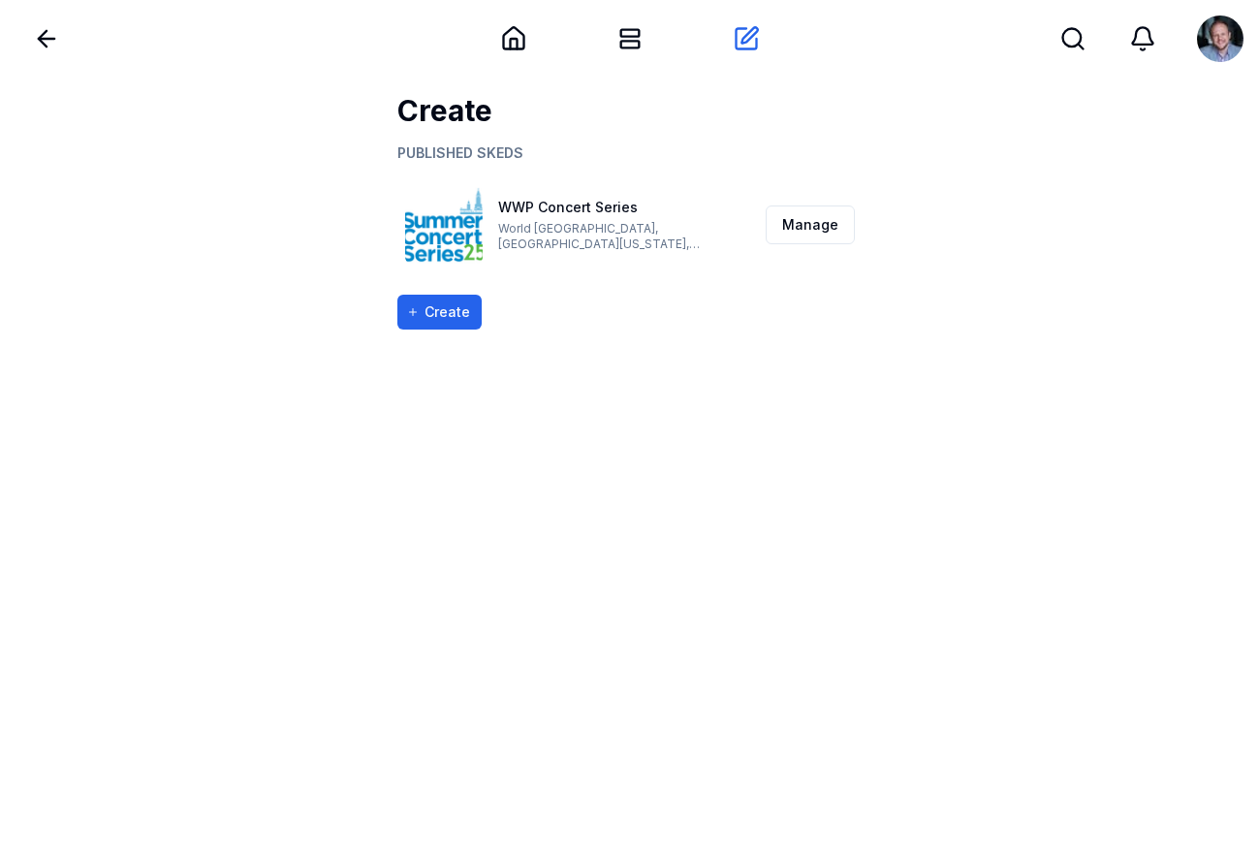
click at [562, 207] on link "WWP Concert Series" at bounding box center [568, 207] width 140 height 16
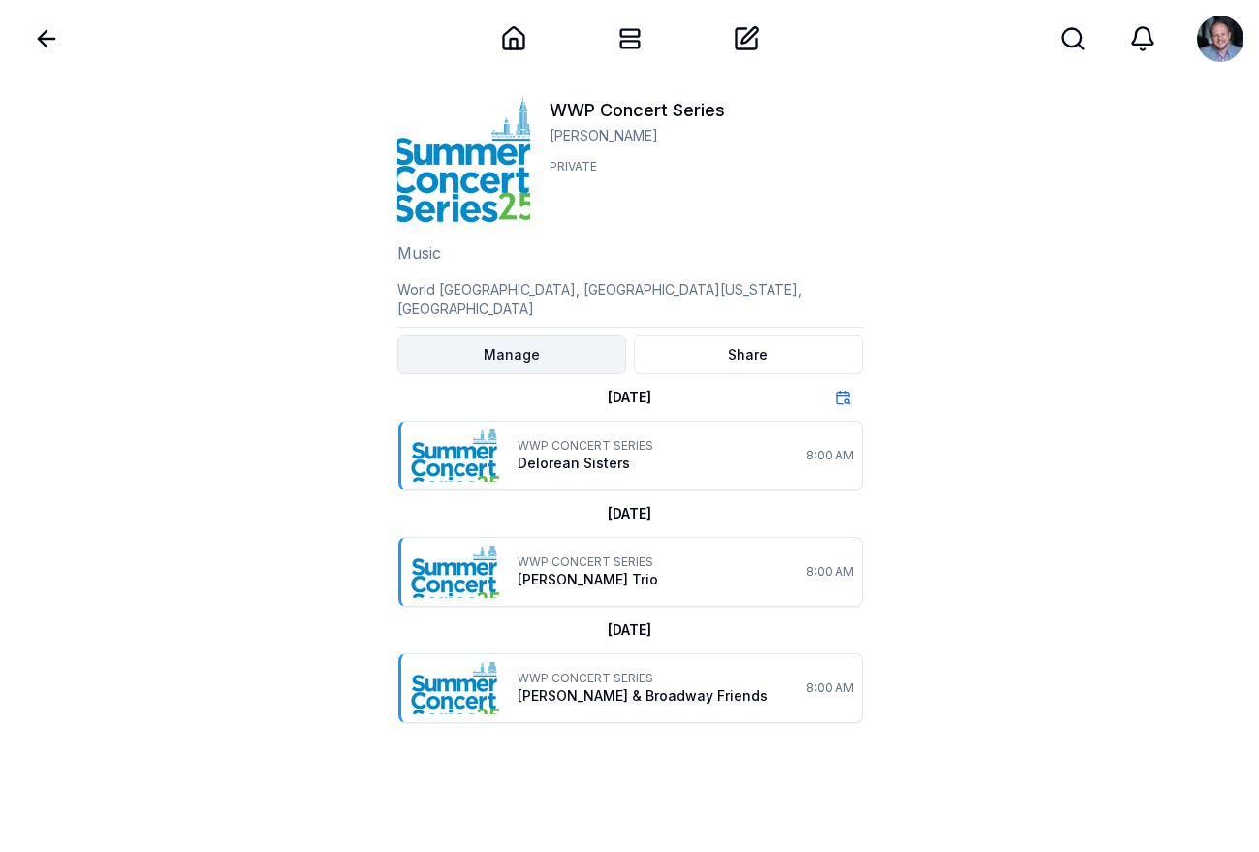
click at [547, 338] on html "Back Home My Sked Create Search Search WWP Concert Series [PERSON_NAME] Private…" at bounding box center [629, 464] width 1259 height 929
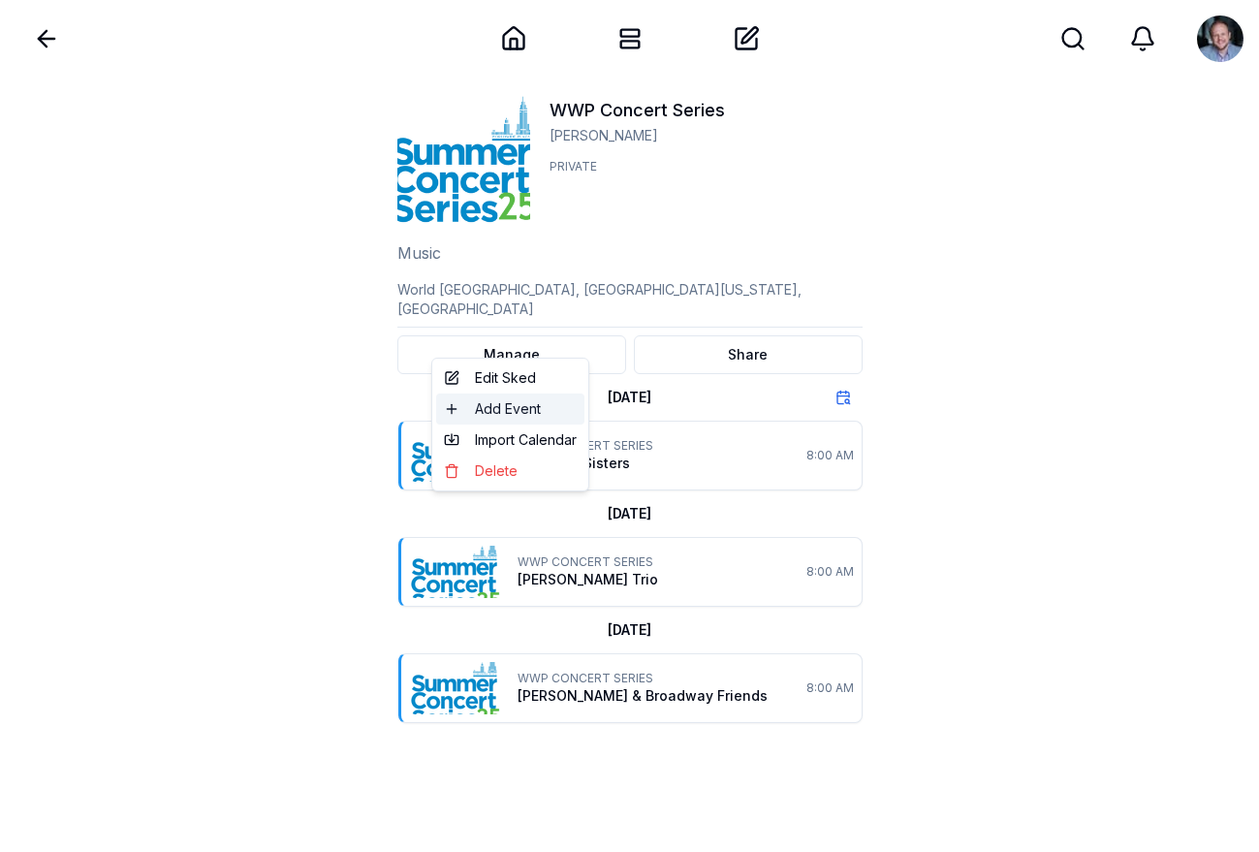
click at [520, 412] on span "Add Event" at bounding box center [508, 408] width 66 height 19
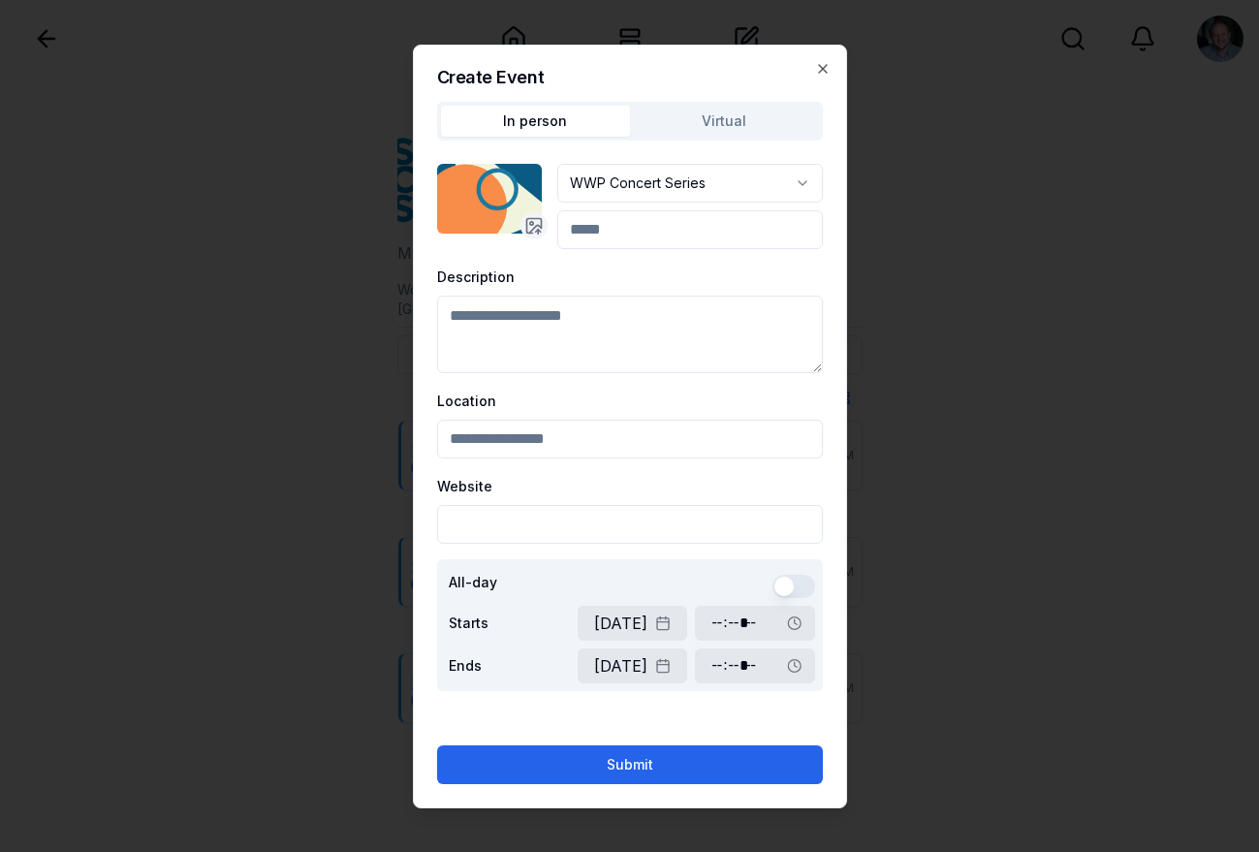
click at [617, 233] on input at bounding box center [689, 229] width 265 height 39
click at [566, 332] on textarea "Description" at bounding box center [630, 335] width 386 height 78
click at [821, 65] on icon "button" at bounding box center [823, 69] width 16 height 16
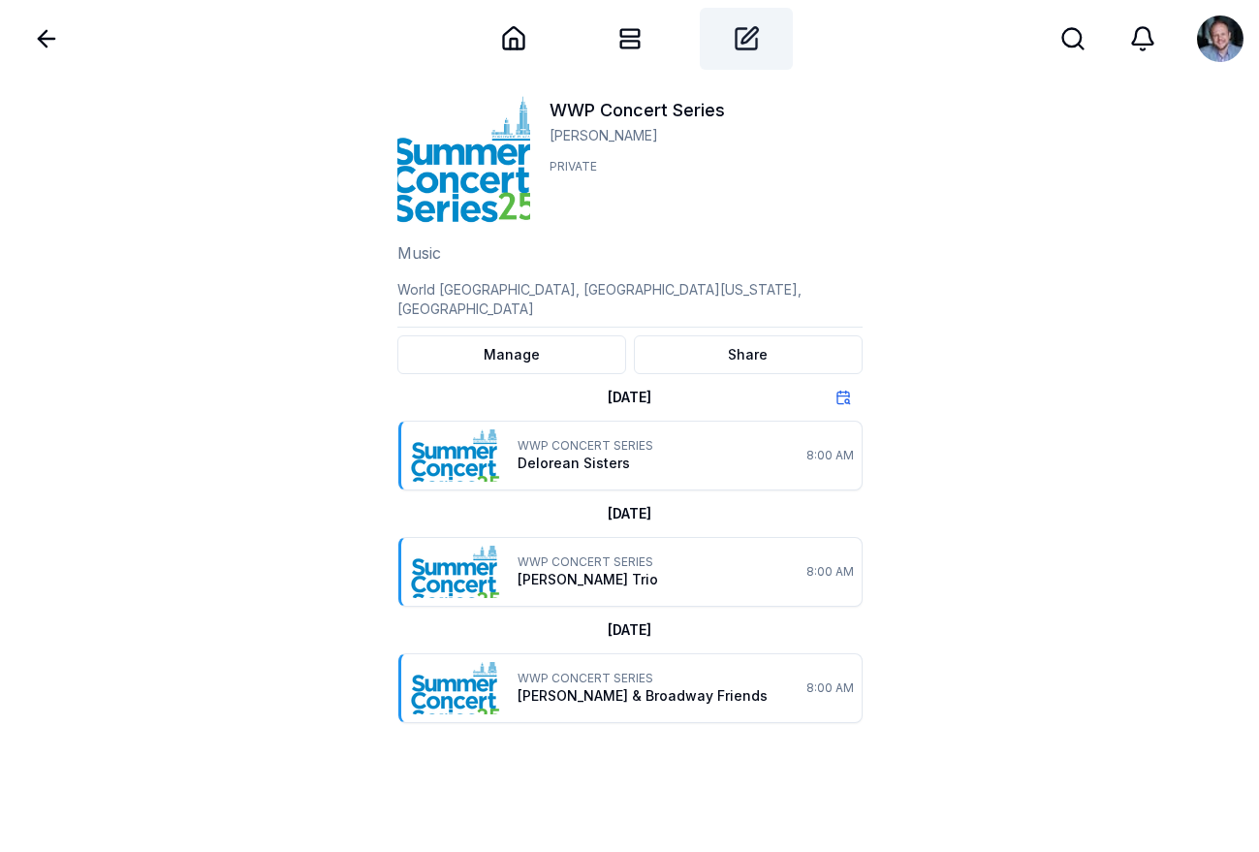
click at [751, 51] on div "Create" at bounding box center [746, 39] width 93 height 62
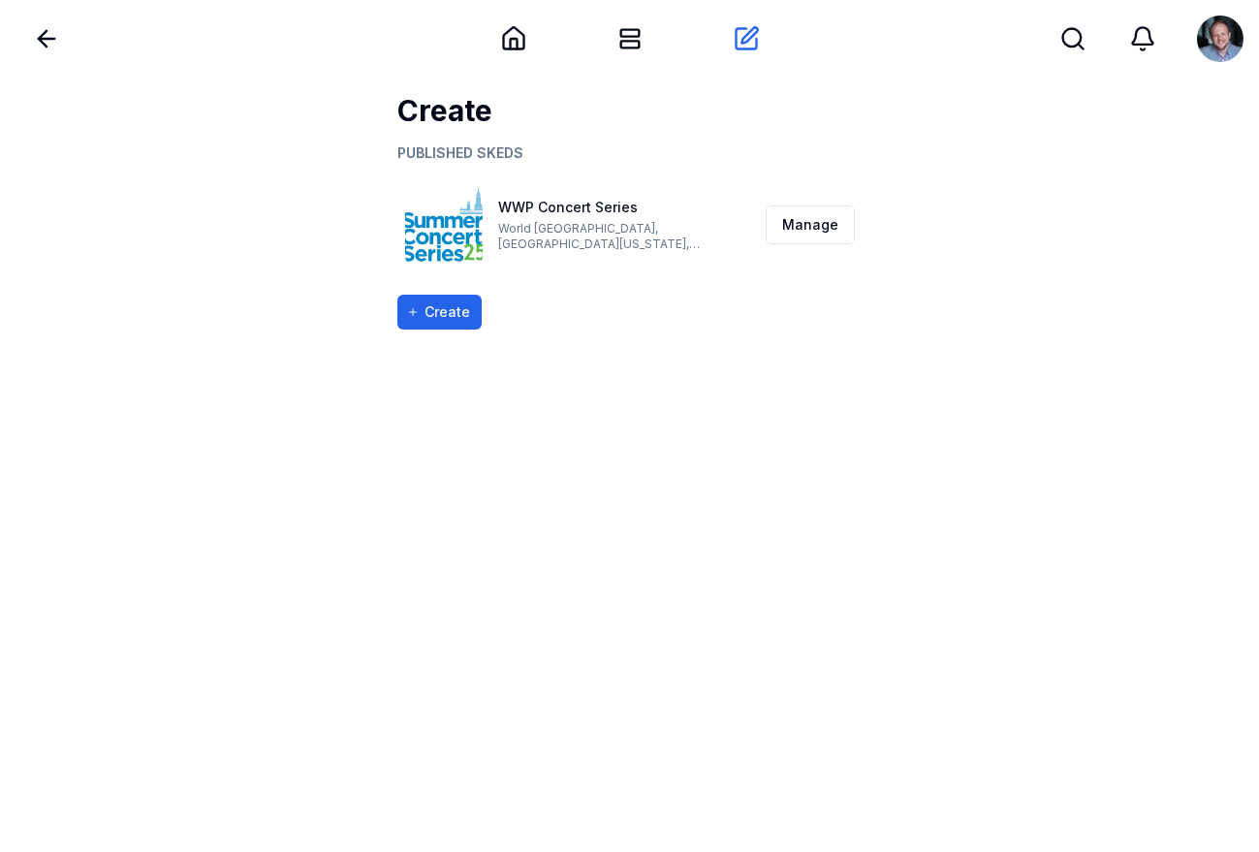
click at [563, 202] on link "WWP Concert Series" at bounding box center [568, 207] width 140 height 16
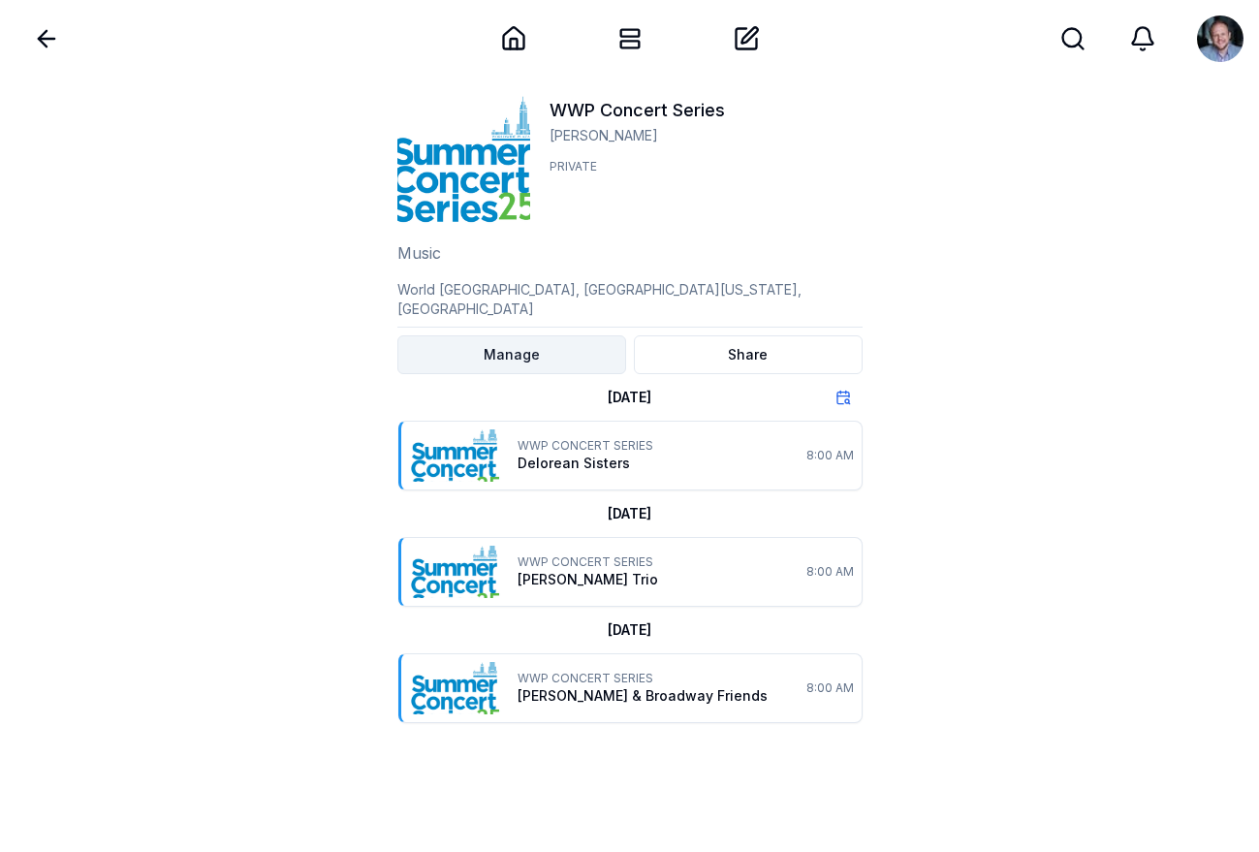
click at [529, 335] on html "Back Home My Sked Create Search Search WWP Concert Series [PERSON_NAME] Private…" at bounding box center [629, 464] width 1259 height 929
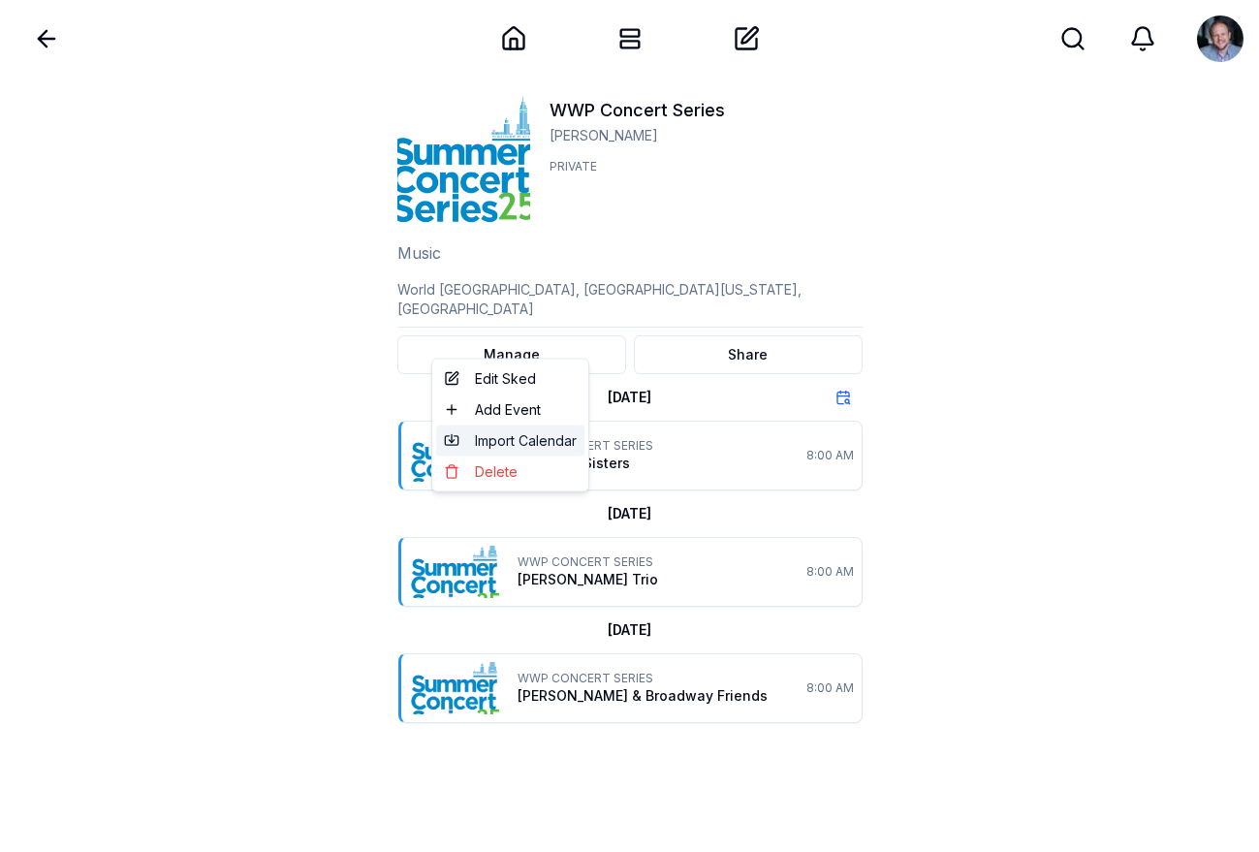
click at [506, 438] on span "Import Calendar" at bounding box center [526, 440] width 102 height 19
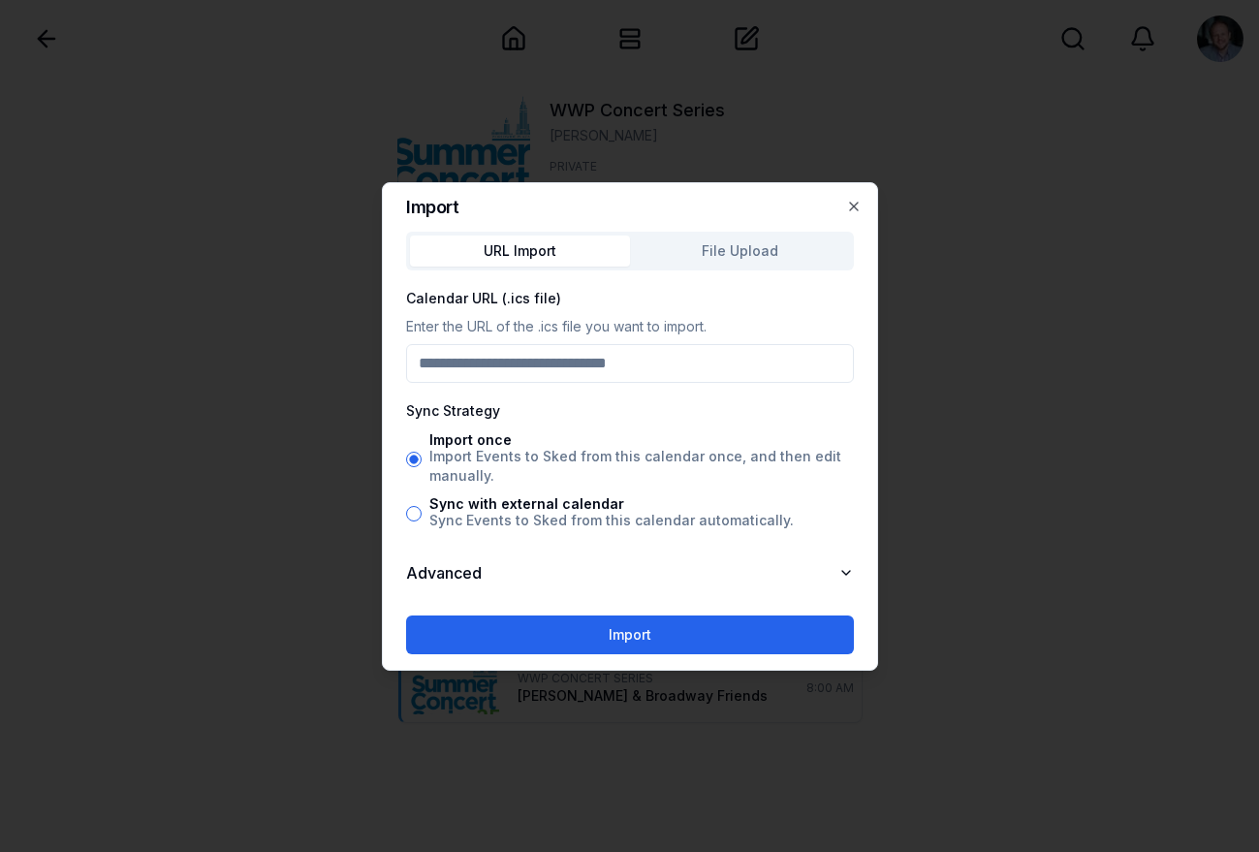
click at [414, 514] on button "Sync with external calendar Sync Events to Sked from this calendar automaticall…" at bounding box center [414, 514] width 16 height 16
click at [840, 566] on icon "button" at bounding box center [846, 573] width 16 height 16
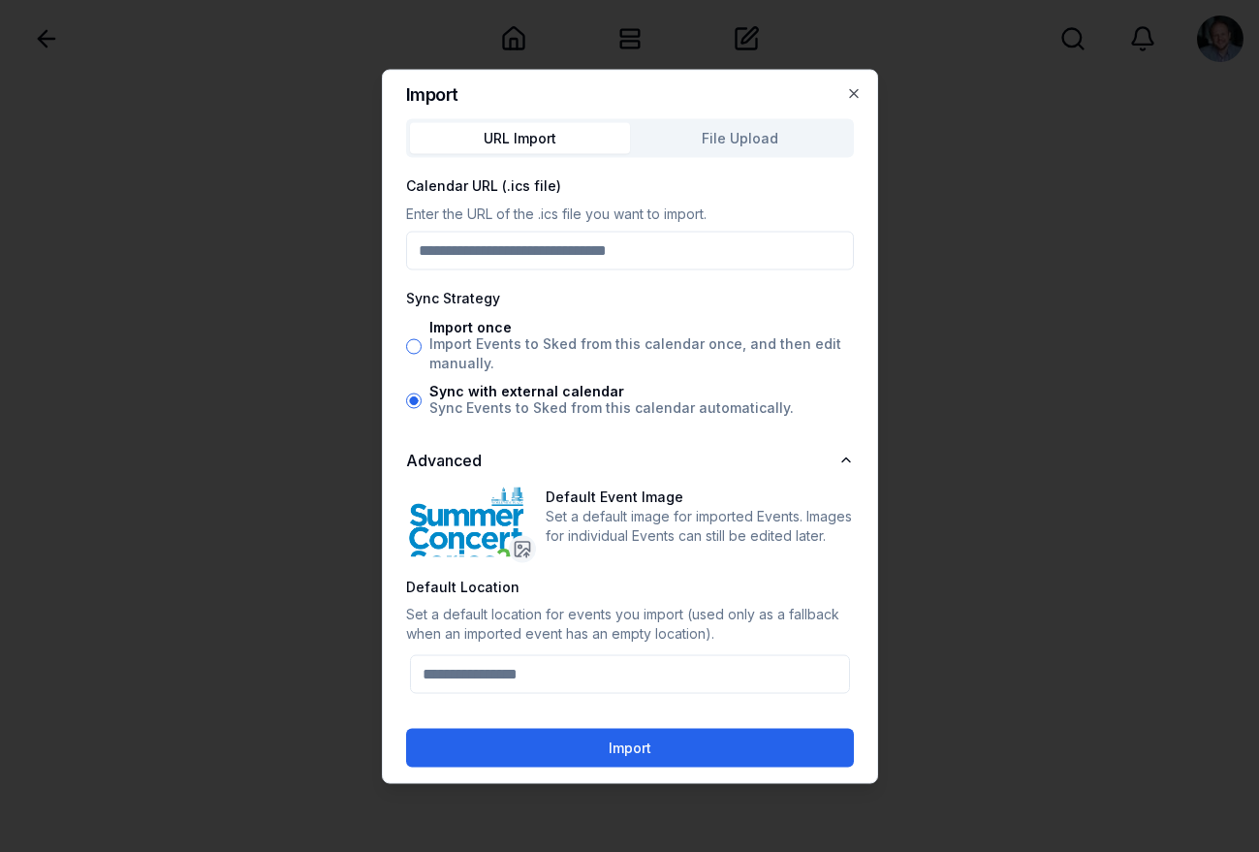
click at [647, 577] on div "Default Location Set a default location for events you import (used only as a f…" at bounding box center [630, 636] width 448 height 120
click at [847, 458] on icon "button" at bounding box center [846, 459] width 8 height 4
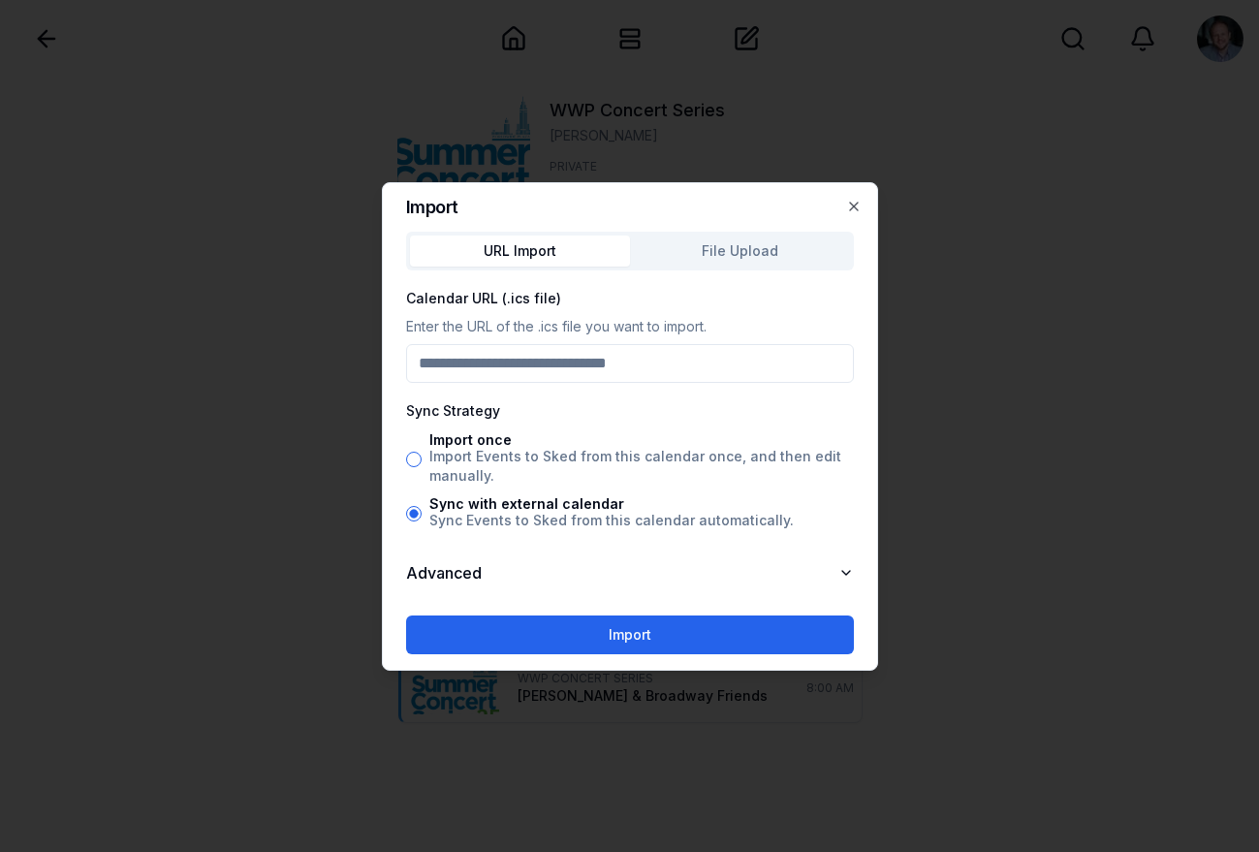
click at [974, 221] on div at bounding box center [629, 426] width 1259 height 852
